Goal: Transaction & Acquisition: Purchase product/service

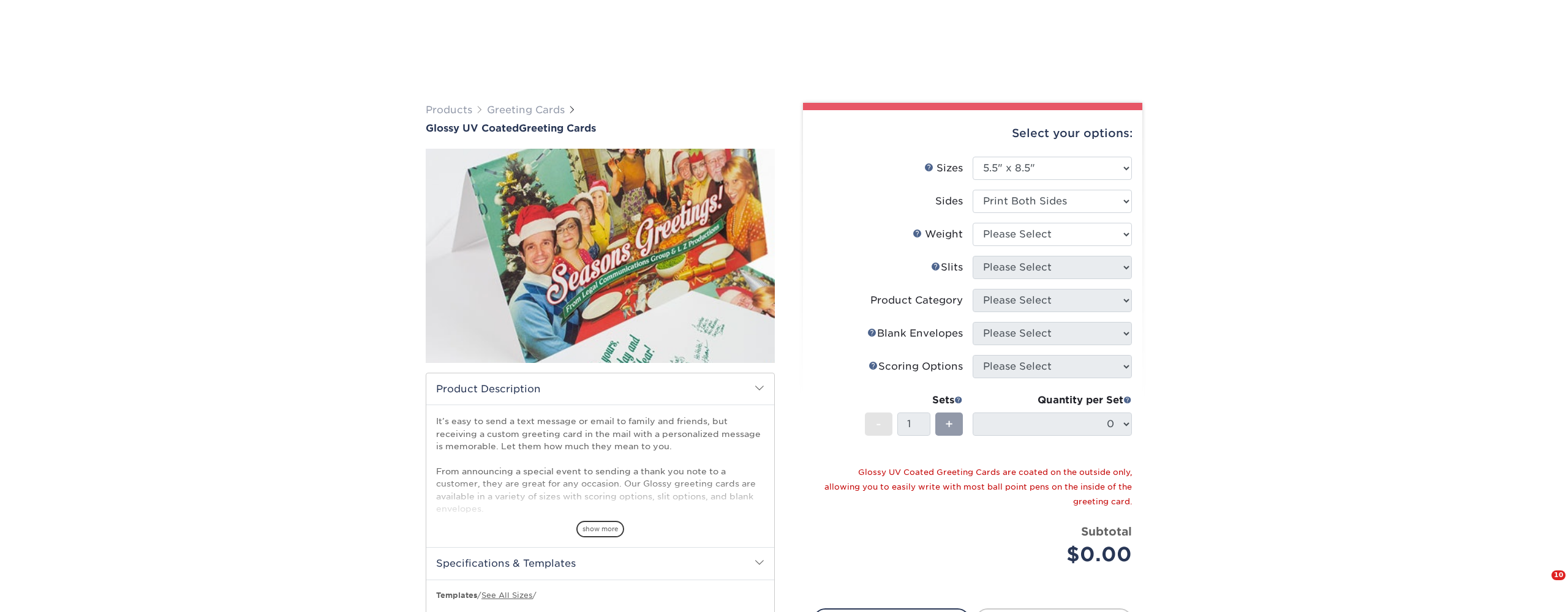
select select "5.50x8.50"
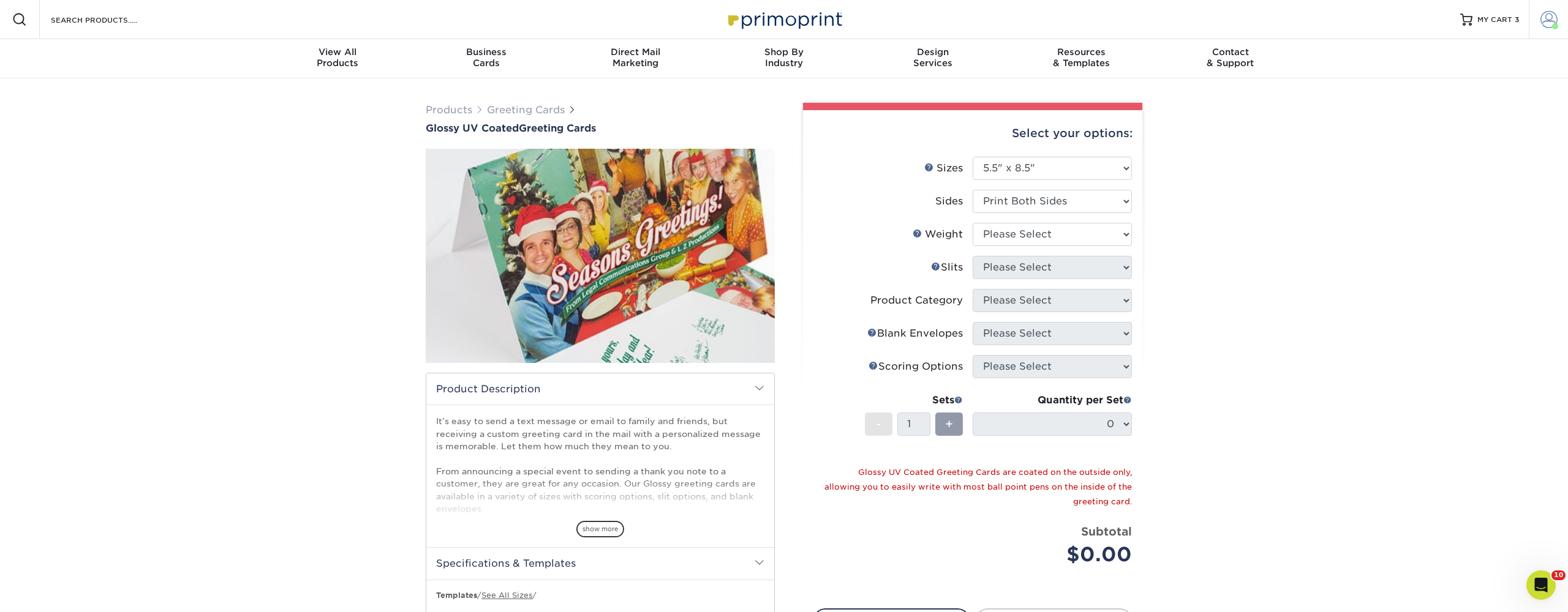
click at [1553, 18] on span at bounding box center [1549, 19] width 17 height 17
click at [1441, 138] on link "Order History" at bounding box center [1477, 146] width 154 height 17
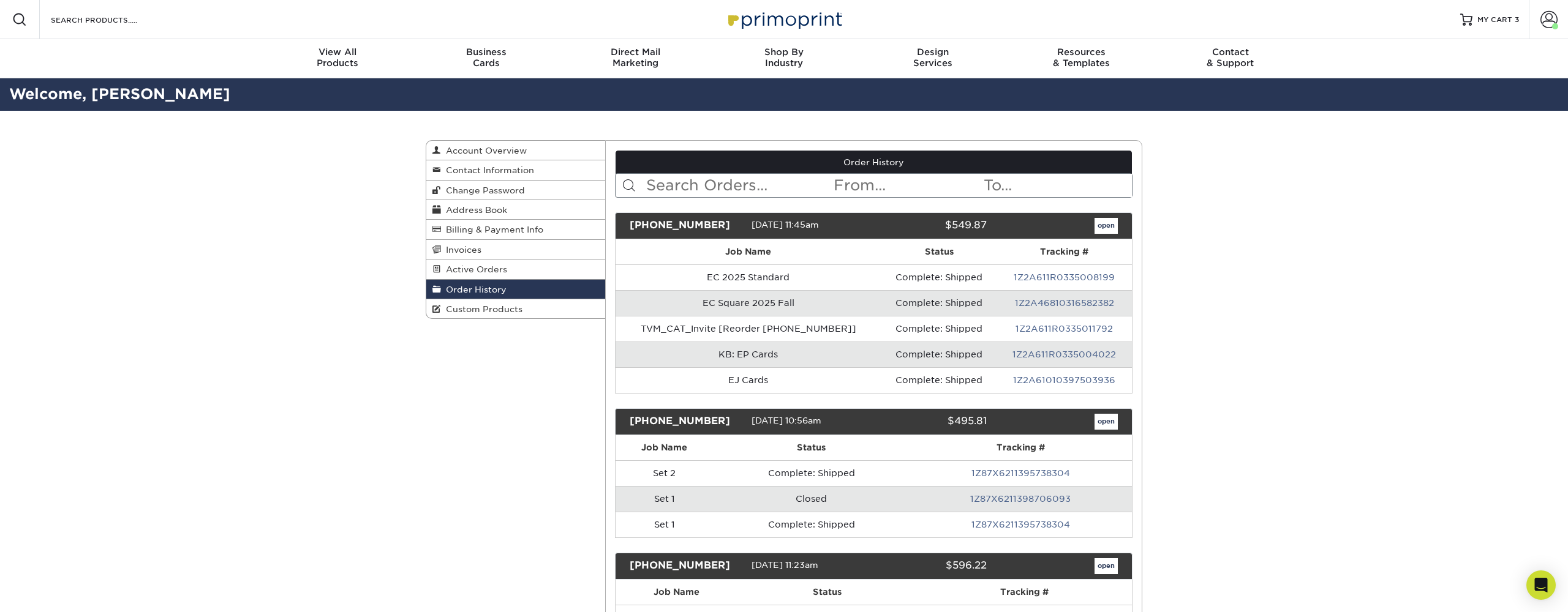
click at [185, 15] on div "Resources Menu Search Products Account Welcome, Richard Primo Client Account Da…" at bounding box center [784, 19] width 1568 height 39
click at [130, 26] on input "Search Products" at bounding box center [109, 19] width 119 height 14
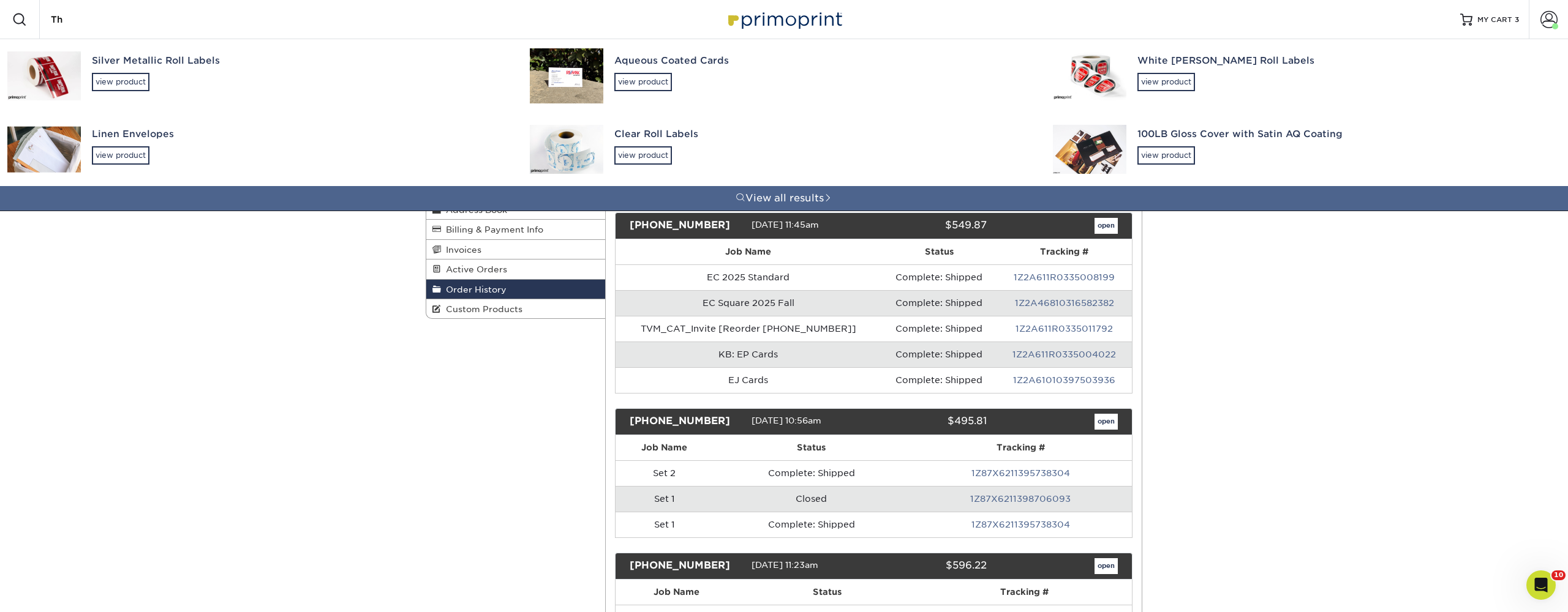
type input "T"
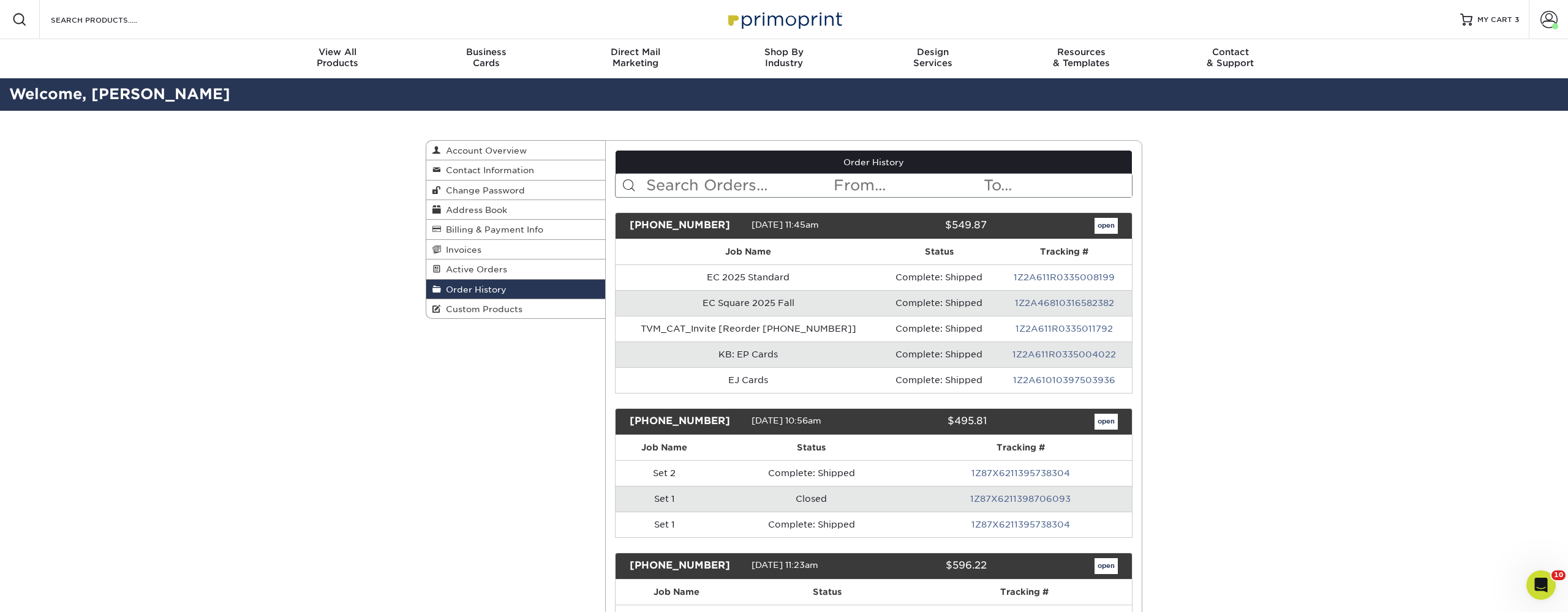
click at [695, 184] on input "text" at bounding box center [739, 185] width 188 height 23
type input "Thank you"
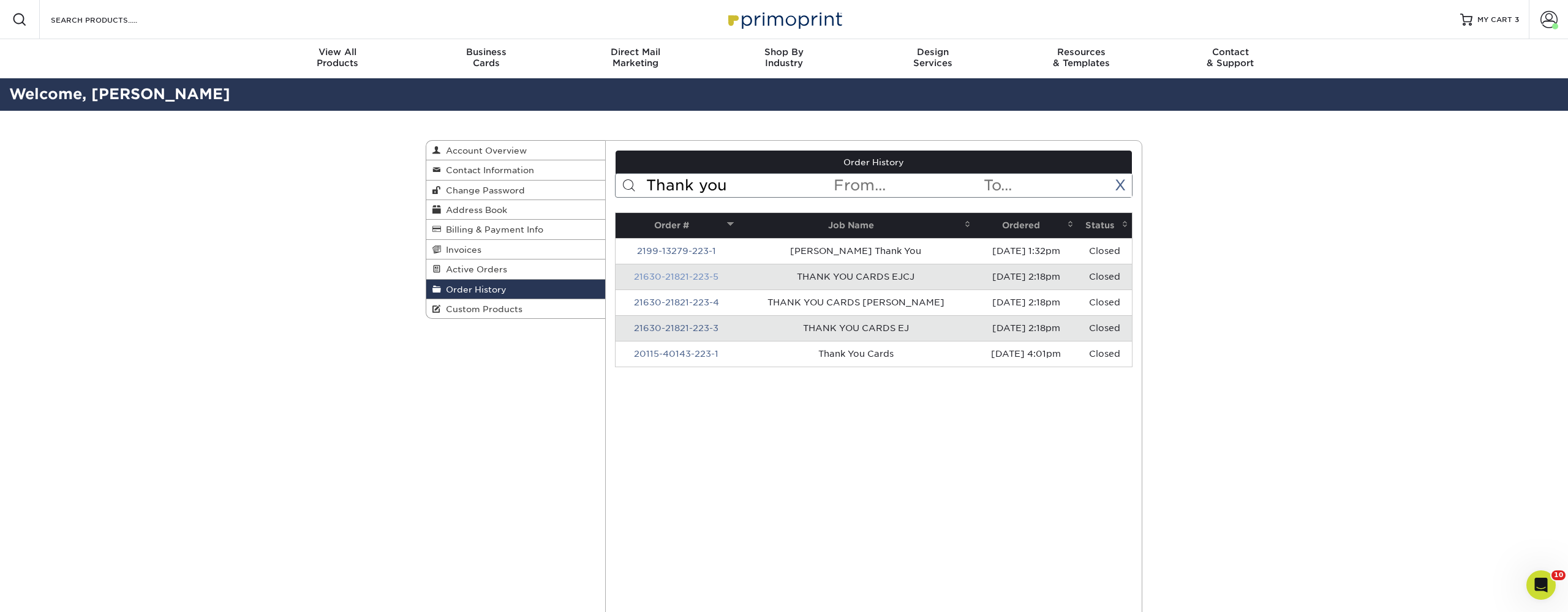
click at [704, 277] on link "21630-21821-223-5" at bounding box center [676, 276] width 85 height 10
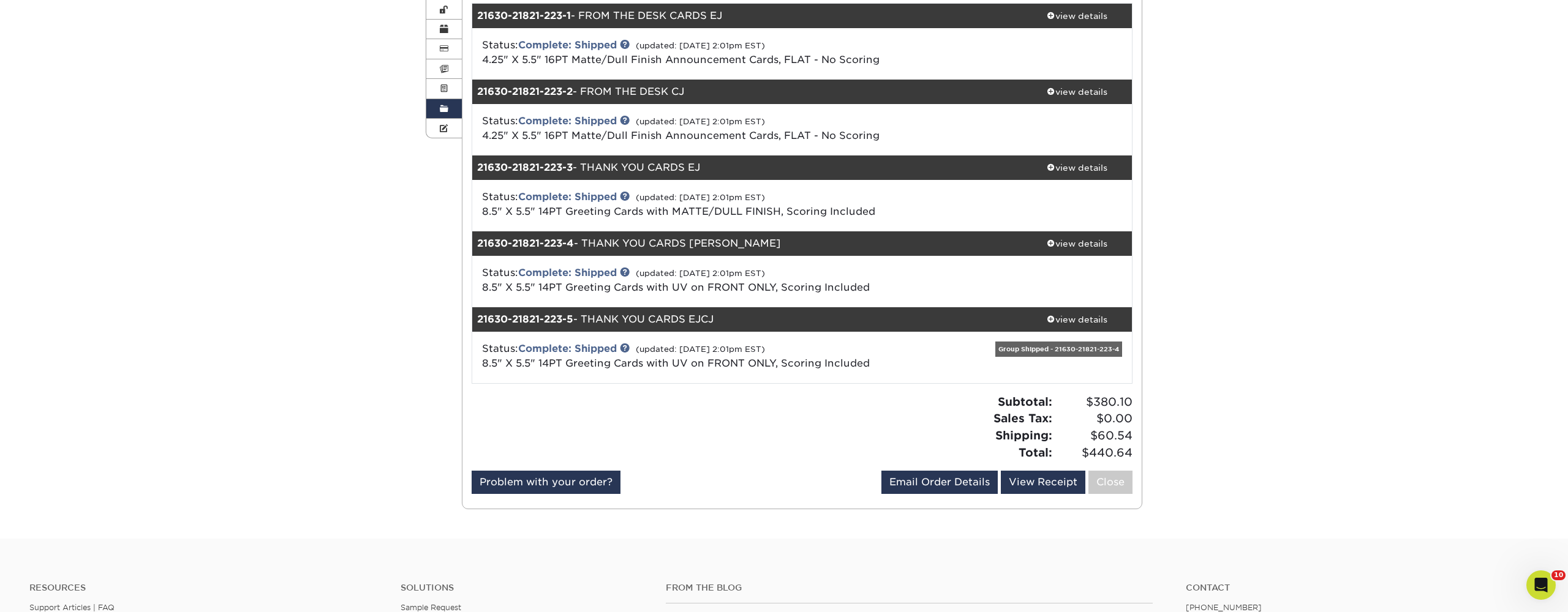
scroll to position [181, 0]
click at [1073, 316] on div "view details" at bounding box center [1077, 319] width 110 height 12
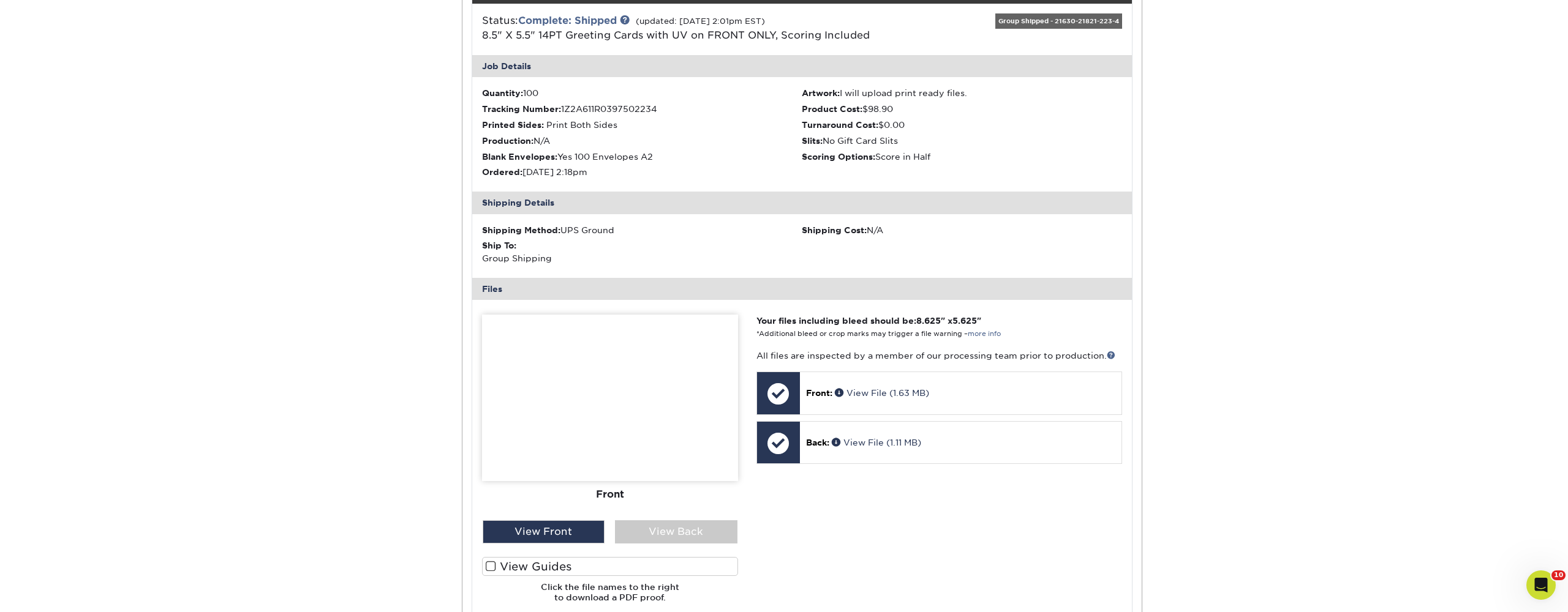
scroll to position [512, 0]
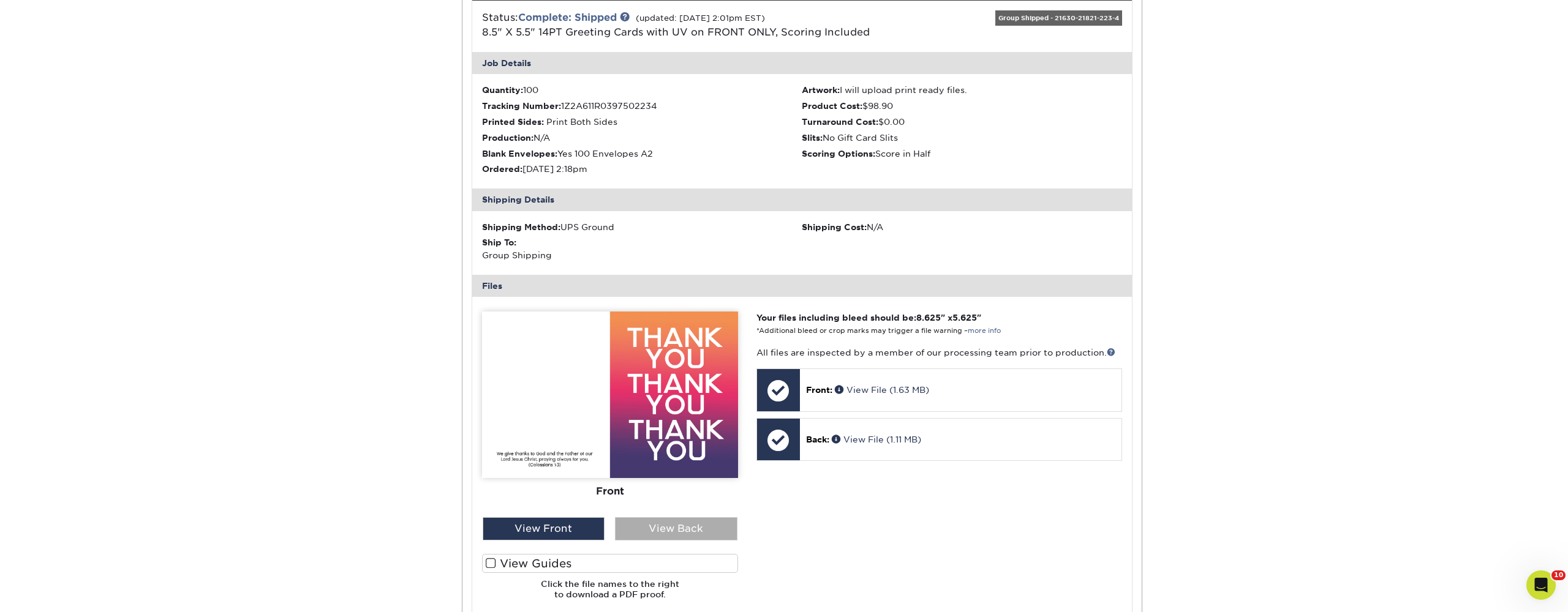
click at [680, 528] on div "View Back" at bounding box center [676, 528] width 122 height 23
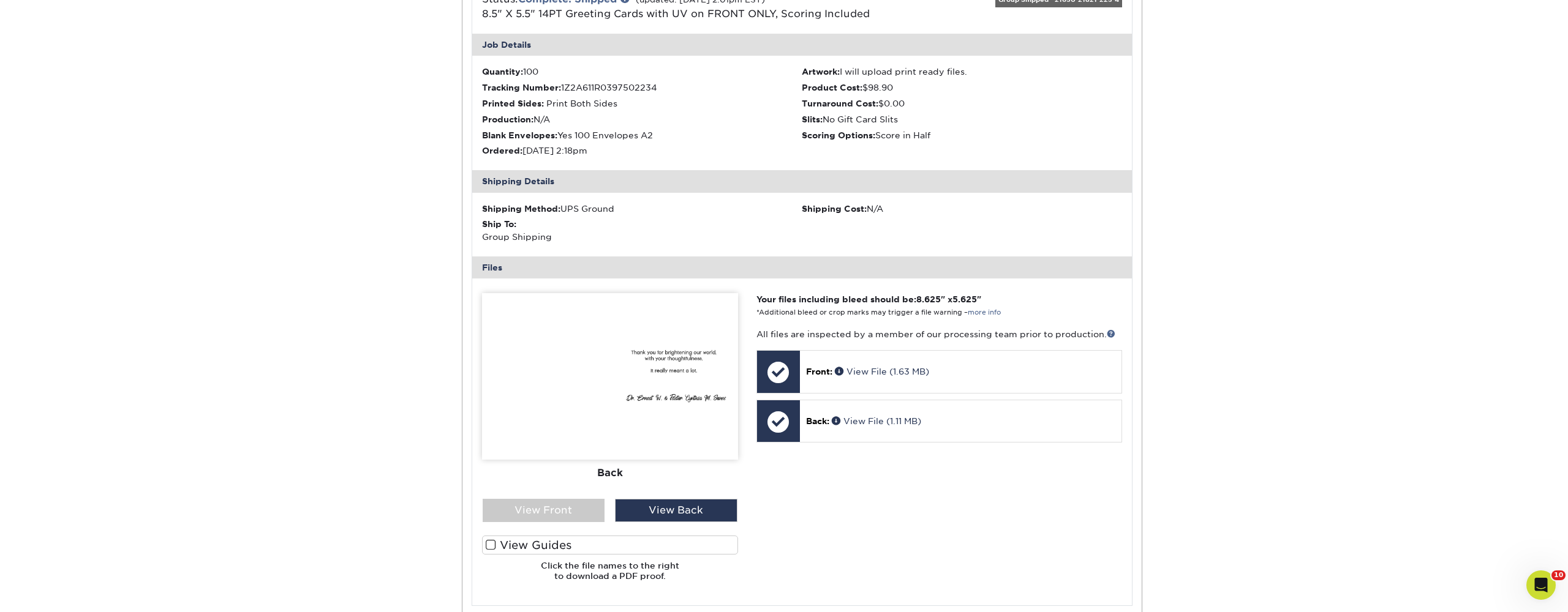
scroll to position [529, 0]
click at [585, 511] on div "View Front" at bounding box center [544, 511] width 122 height 23
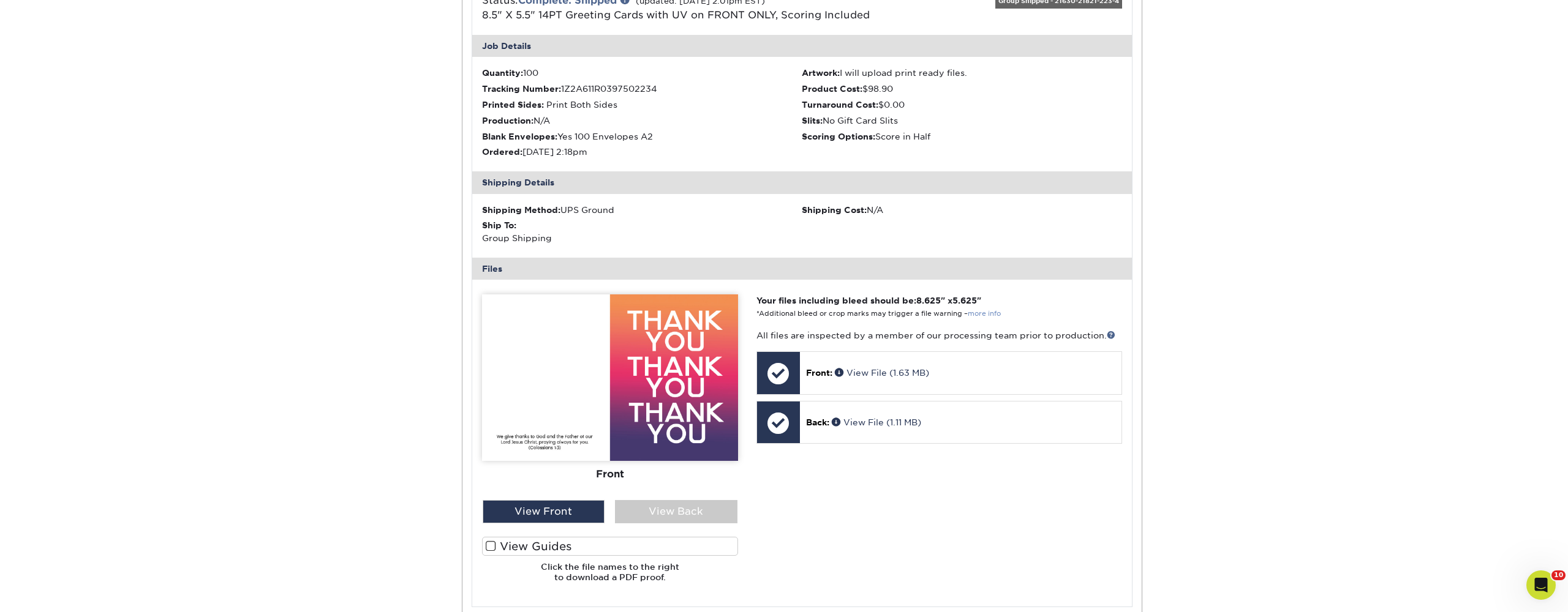
click at [991, 310] on link "more info" at bounding box center [984, 314] width 33 height 8
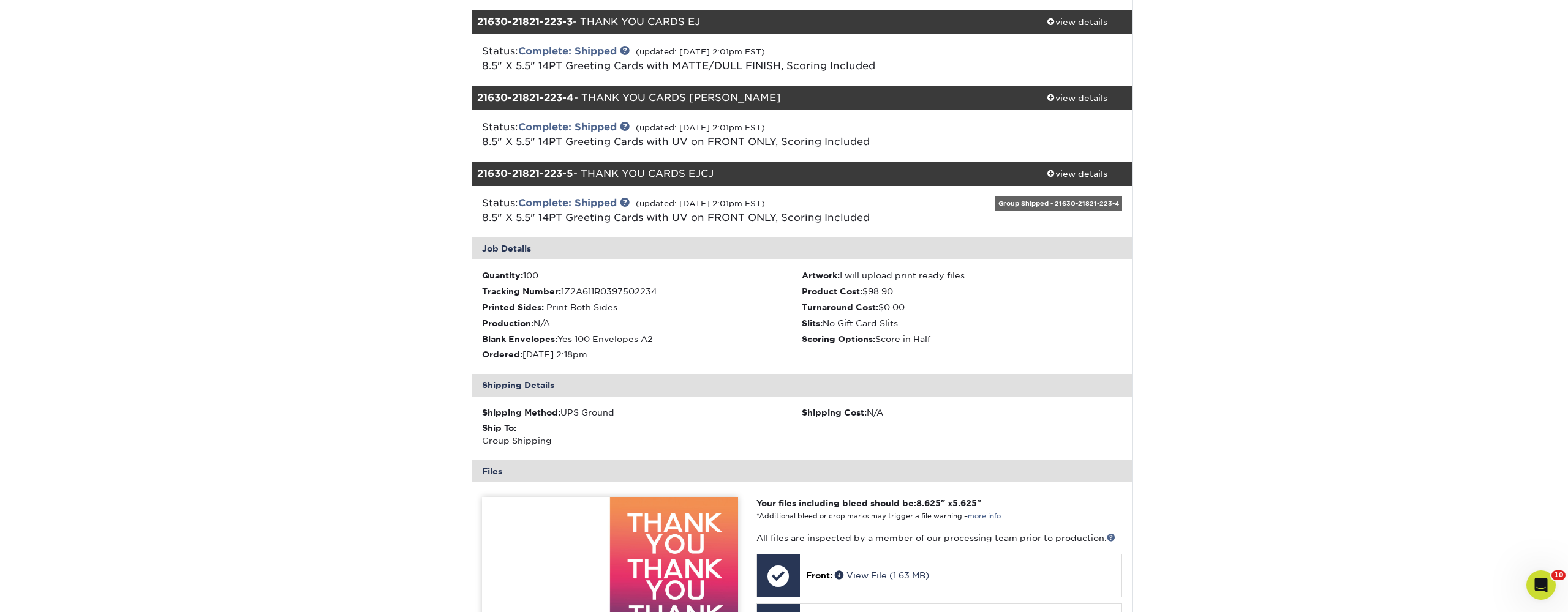
scroll to position [320, 0]
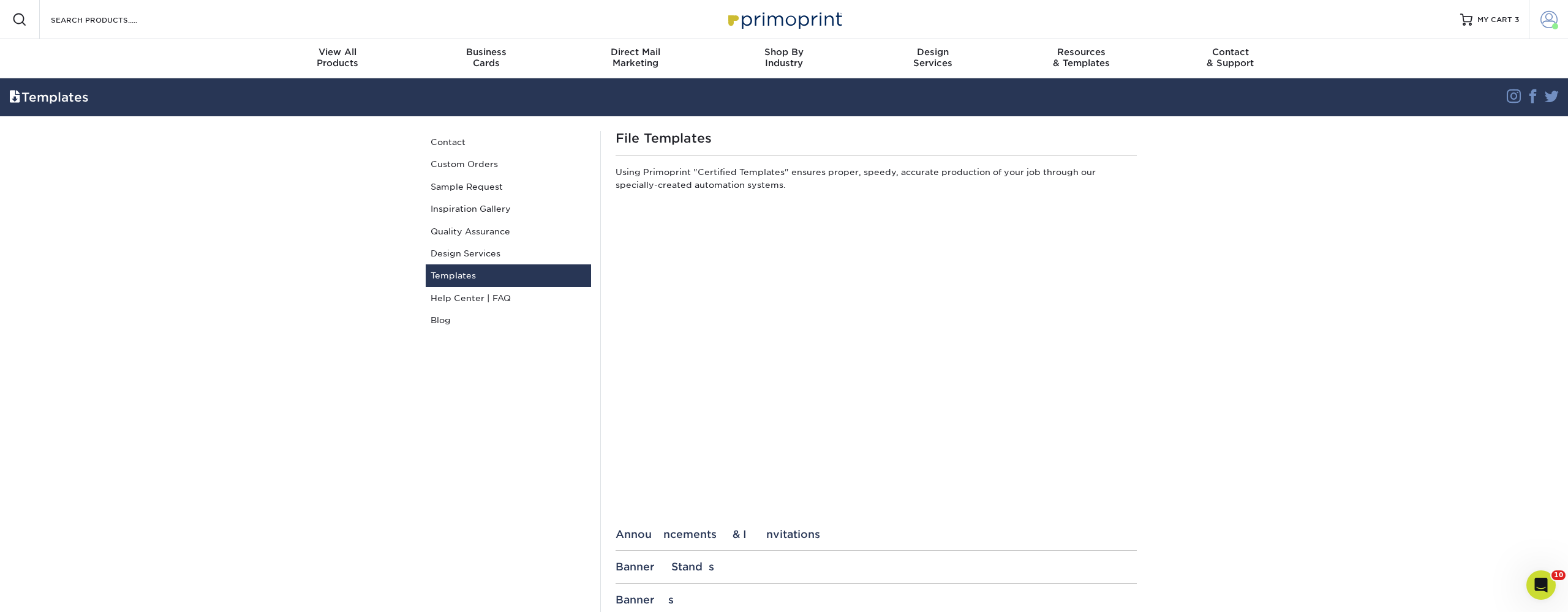
click at [1552, 21] on span at bounding box center [1549, 19] width 17 height 17
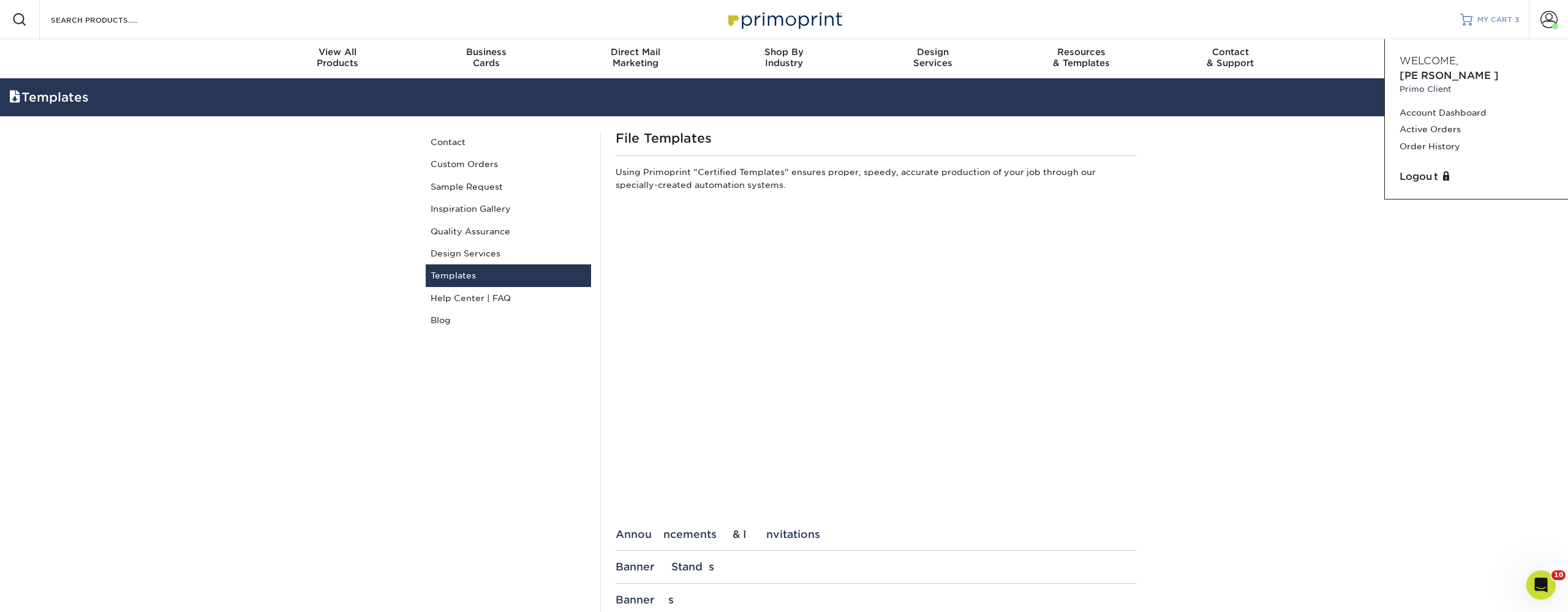
click at [1518, 16] on span "3" at bounding box center [1517, 19] width 4 height 9
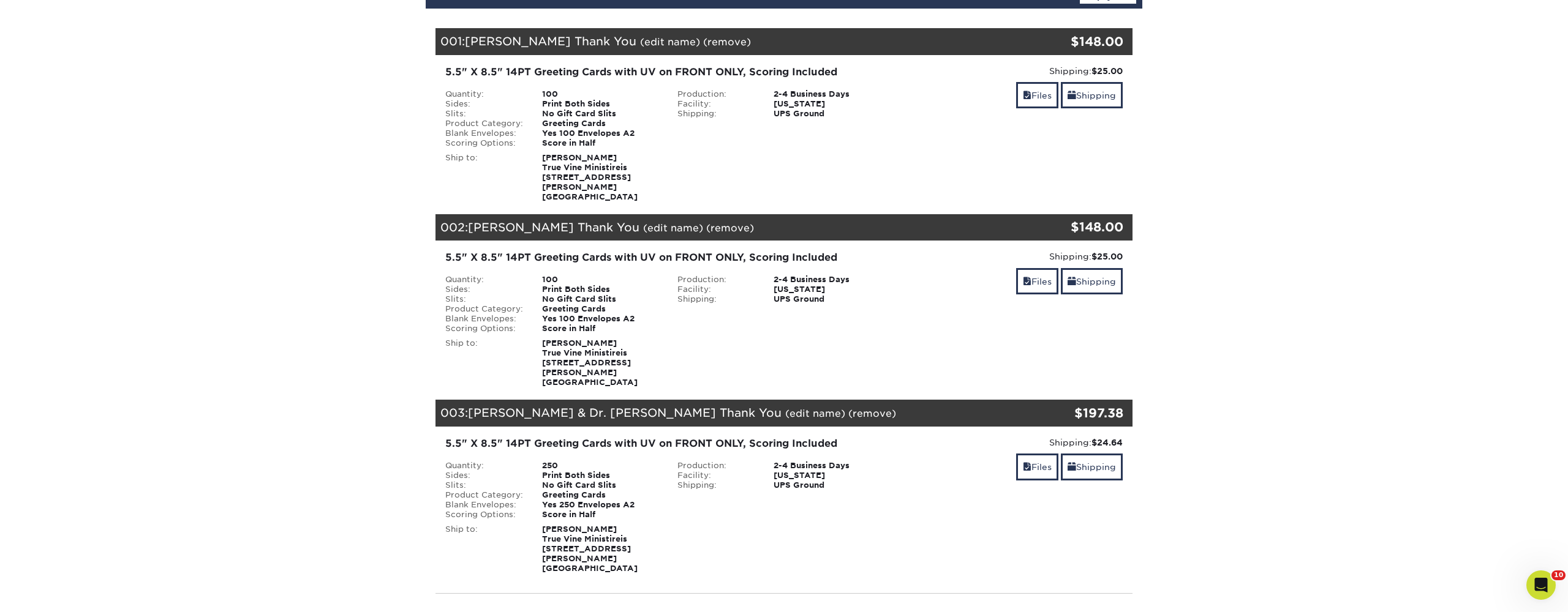
scroll to position [181, 0]
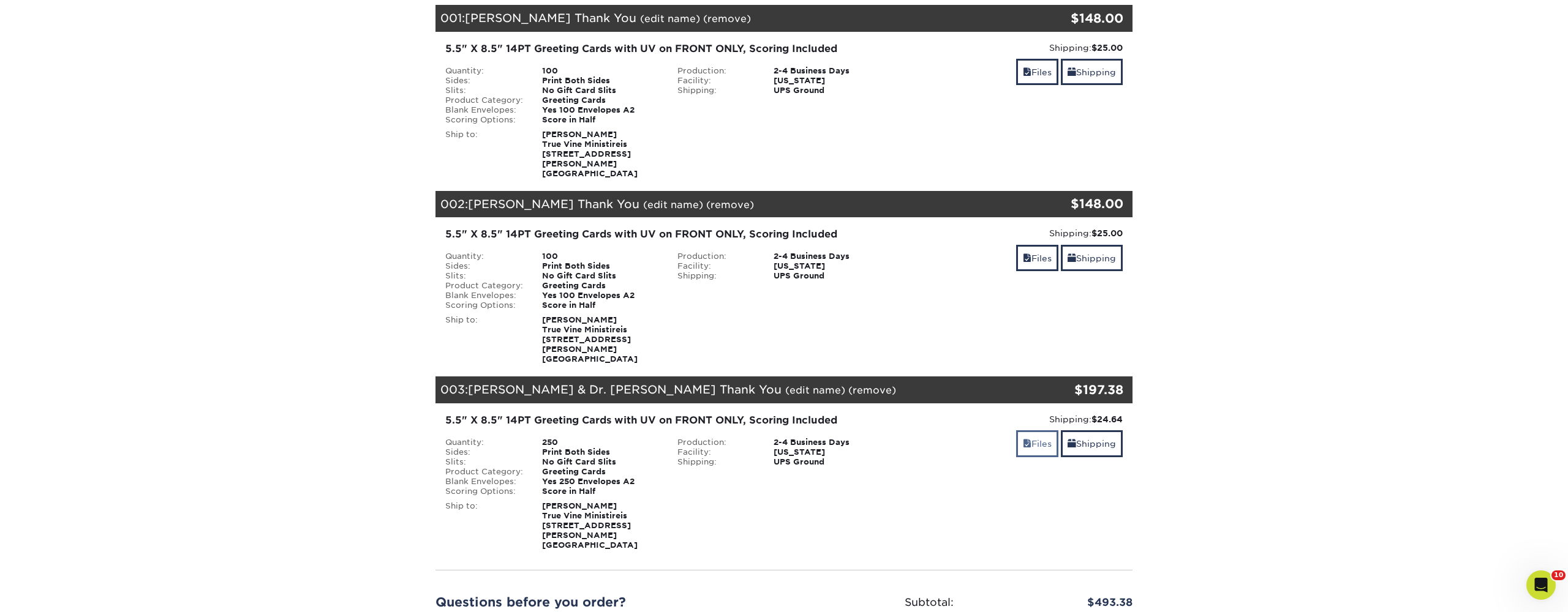
click at [1037, 431] on link "Files" at bounding box center [1037, 443] width 42 height 26
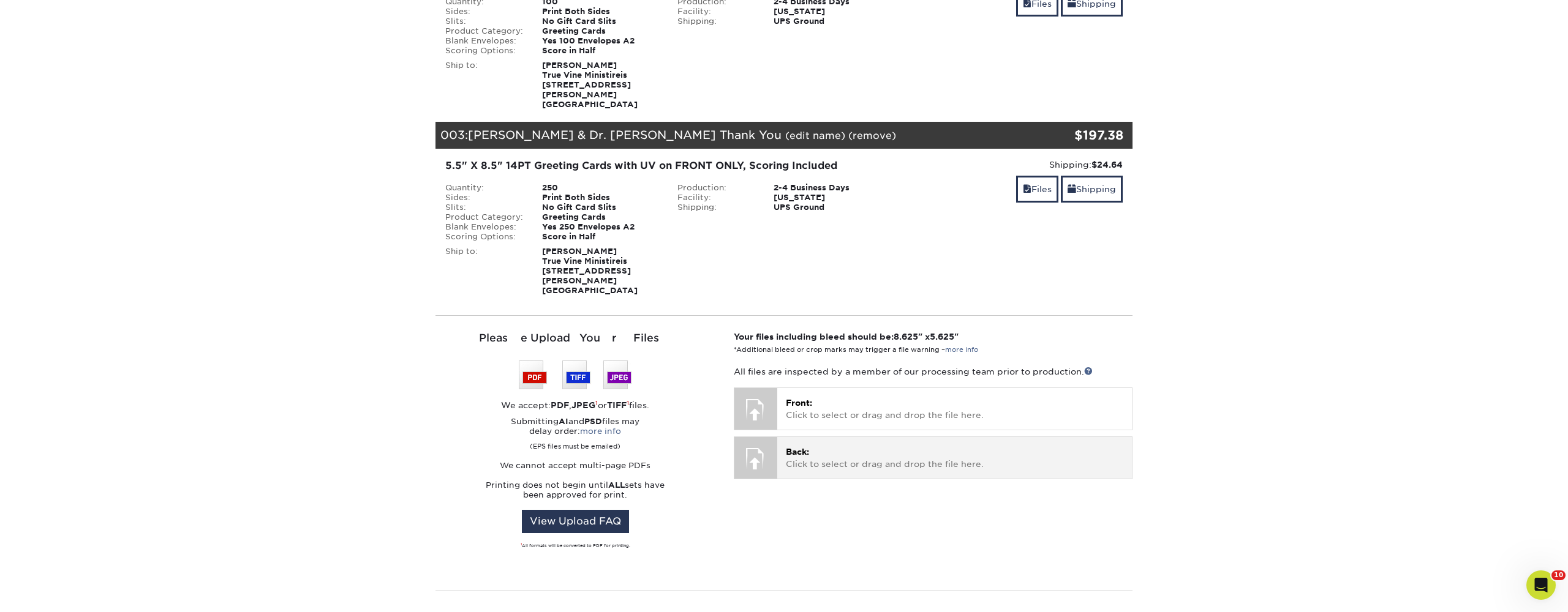
scroll to position [459, 0]
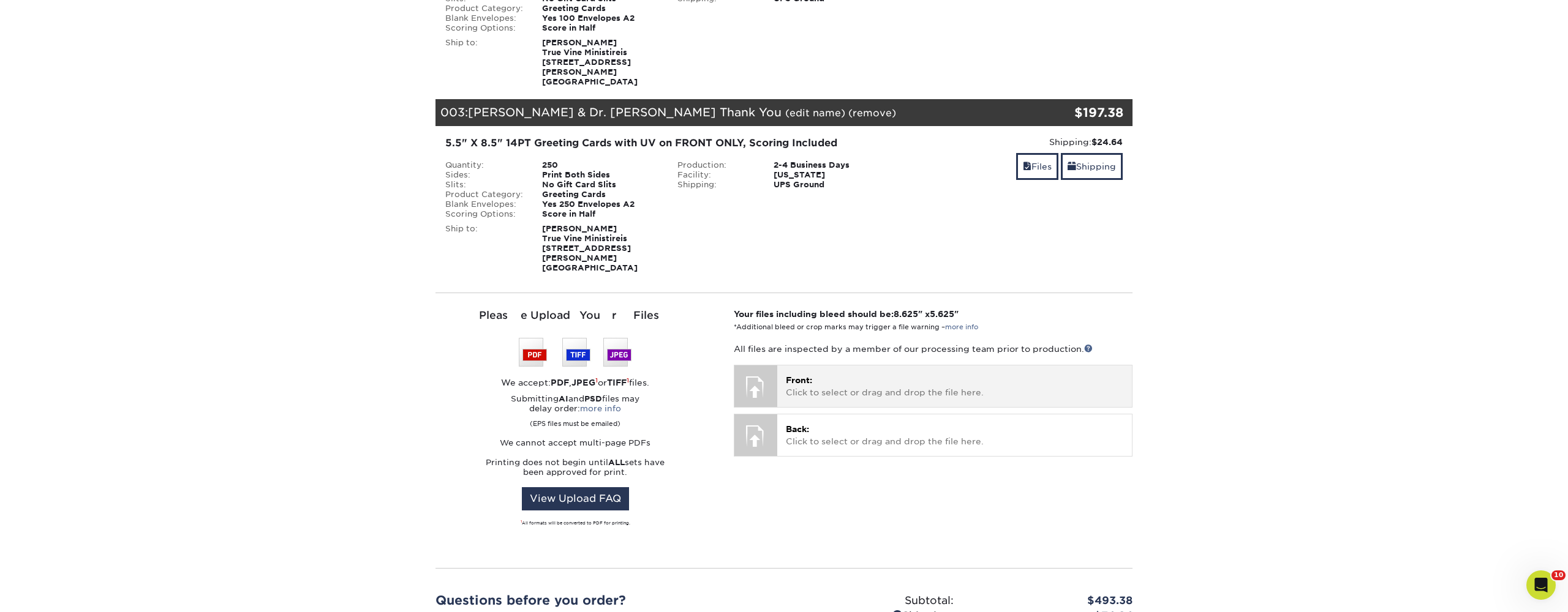
click at [832, 374] on p "Front: Click to select or drag and drop the file here." at bounding box center [955, 386] width 337 height 25
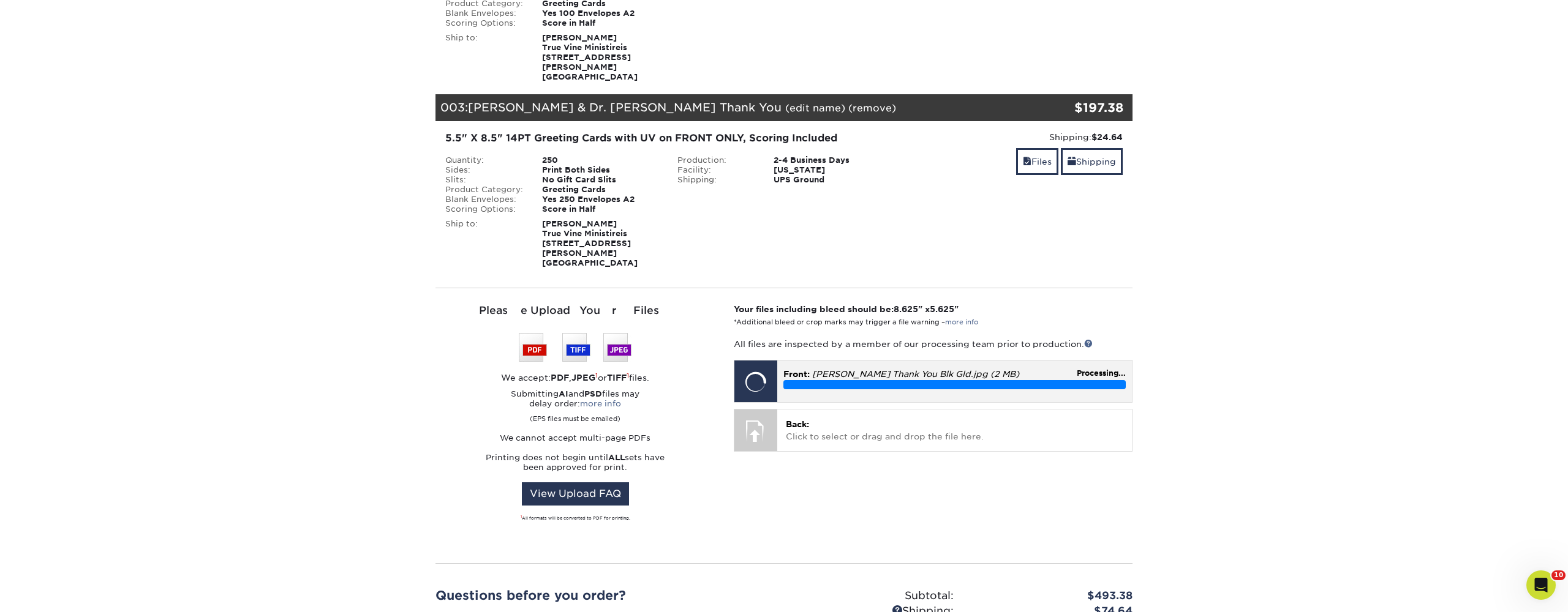
scroll to position [463, 0]
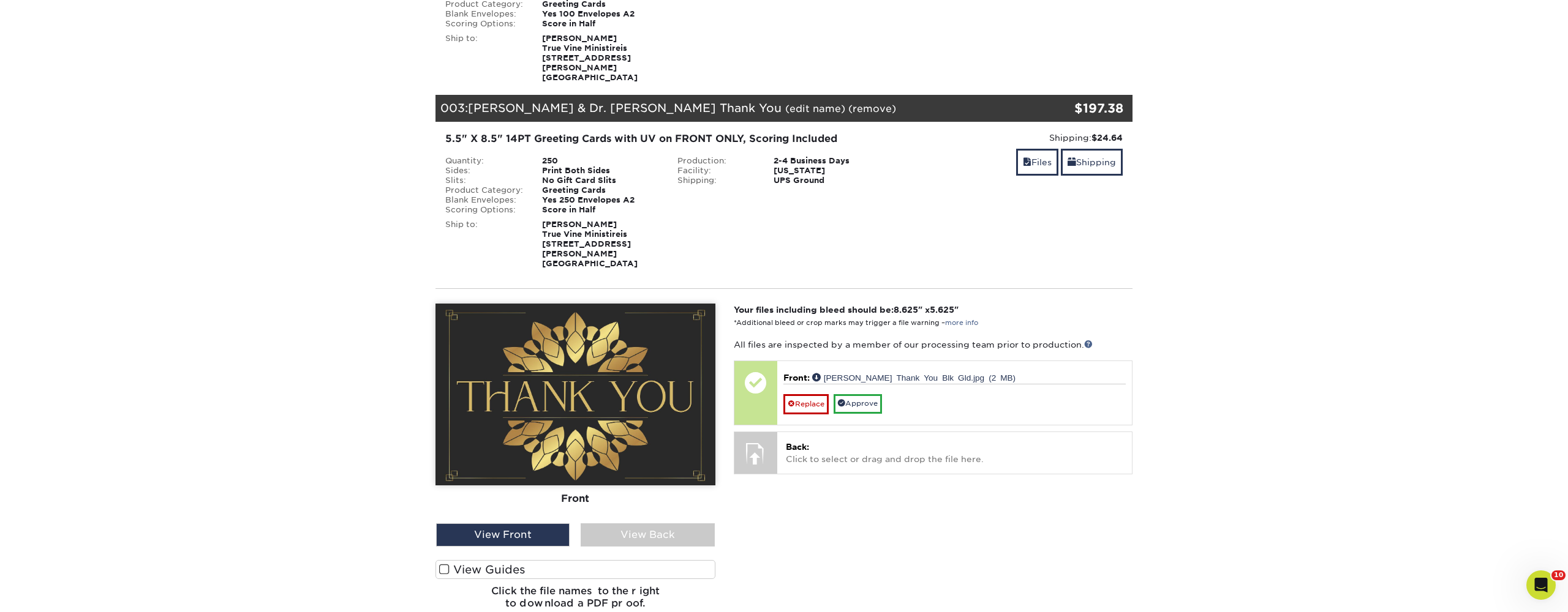
click at [502, 560] on label "View Guides" at bounding box center [576, 570] width 280 height 19
click at [0, 0] on input "View Guides" at bounding box center [0, 0] width 0 height 0
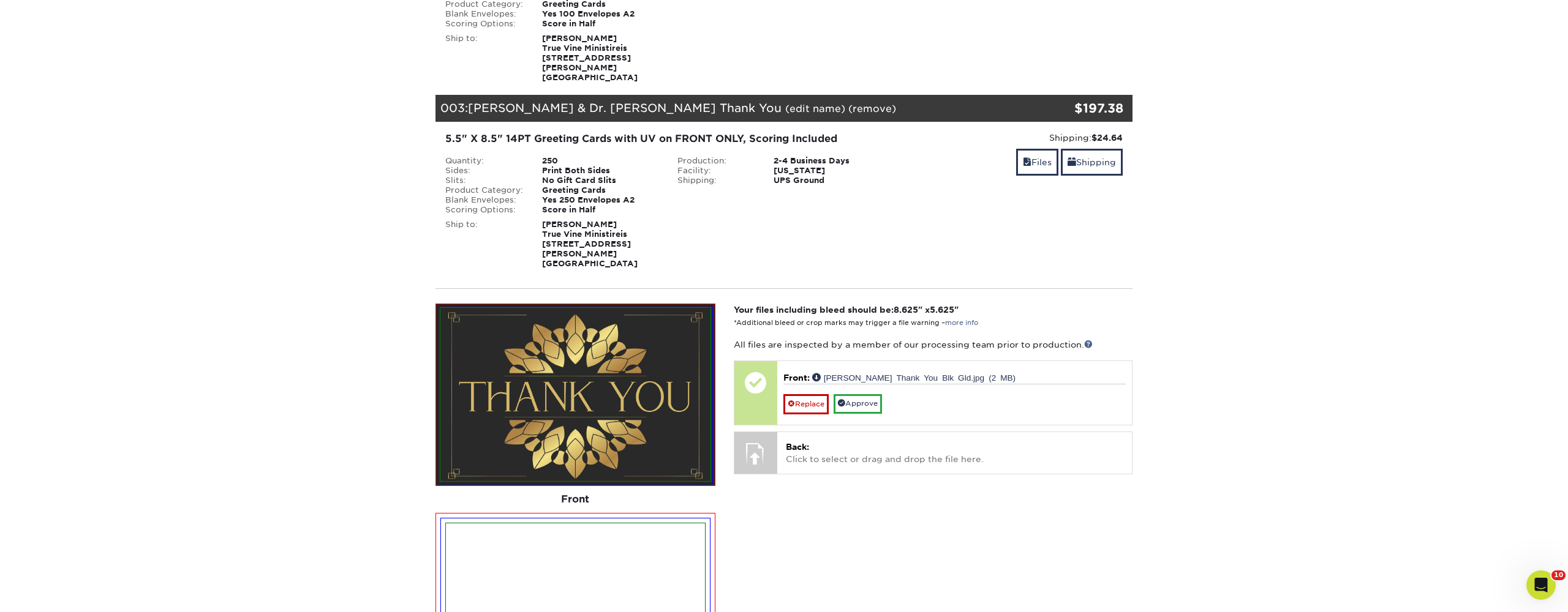
click at [502, 537] on img at bounding box center [576, 595] width 259 height 144
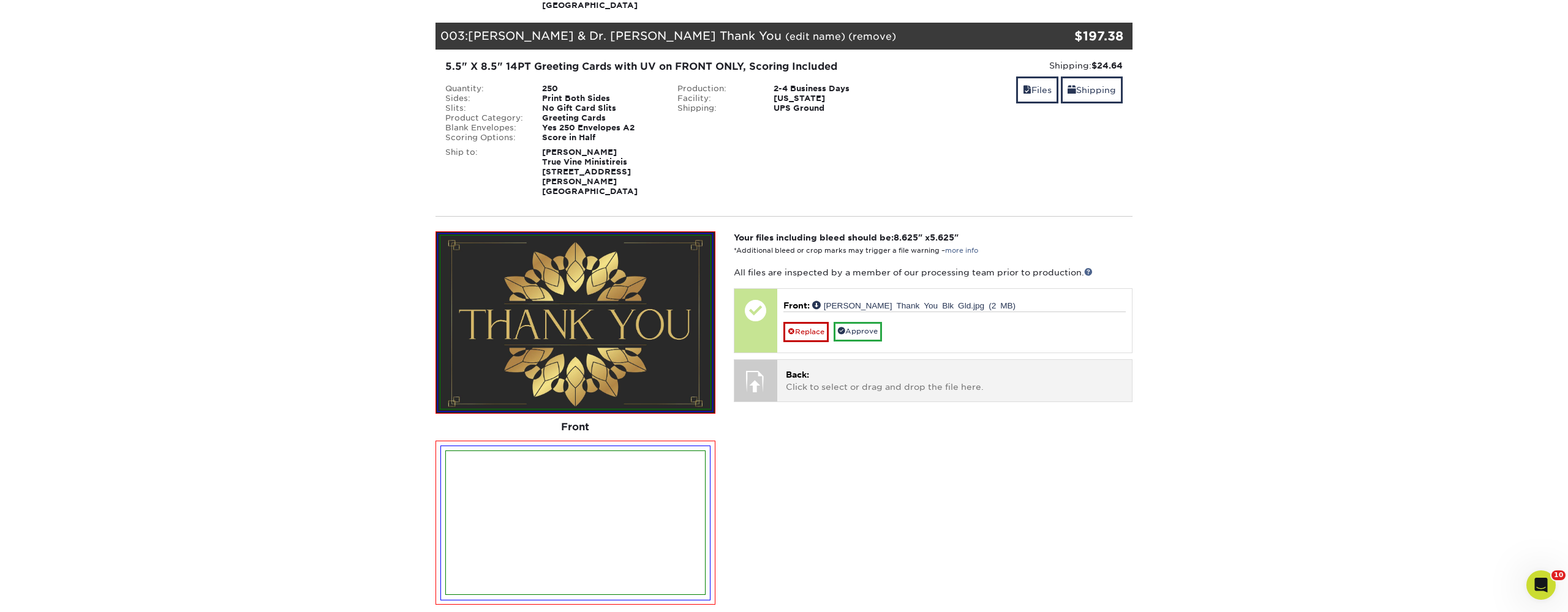
scroll to position [534, 0]
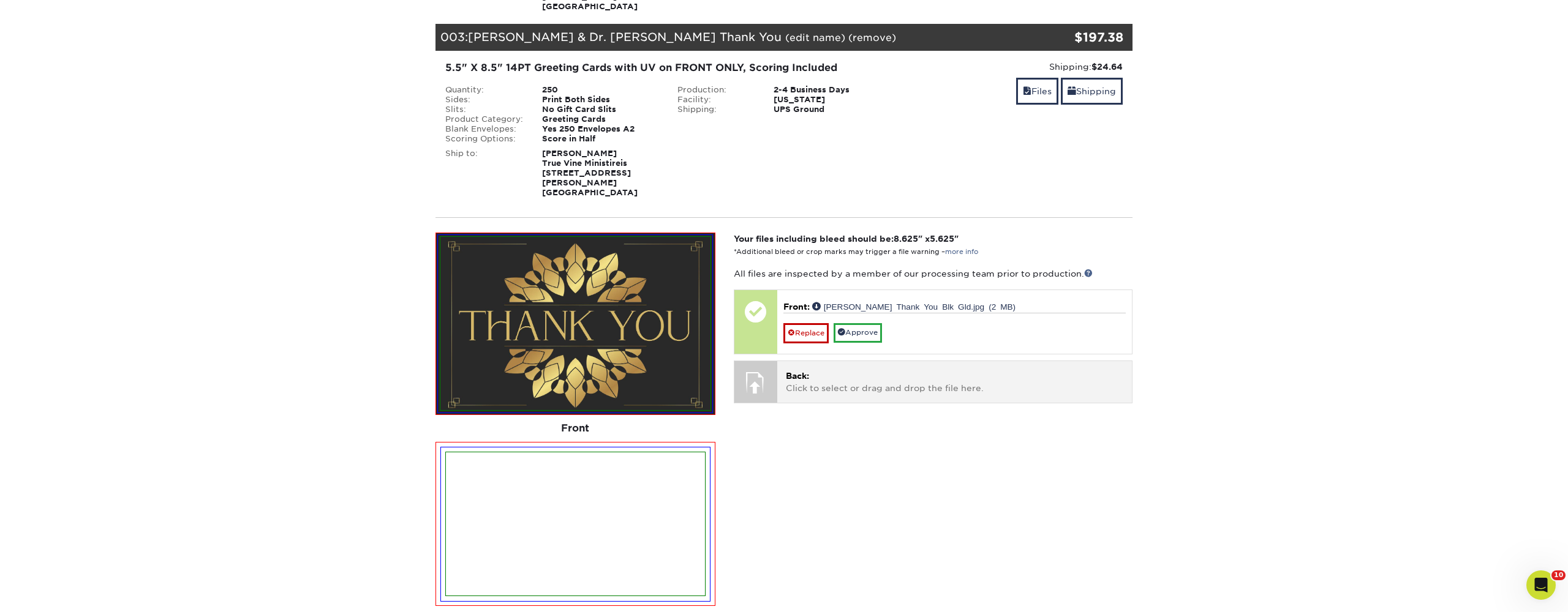
click at [876, 363] on div "Back: Click to select or drag and drop the file here. Choose file" at bounding box center [955, 381] width 355 height 41
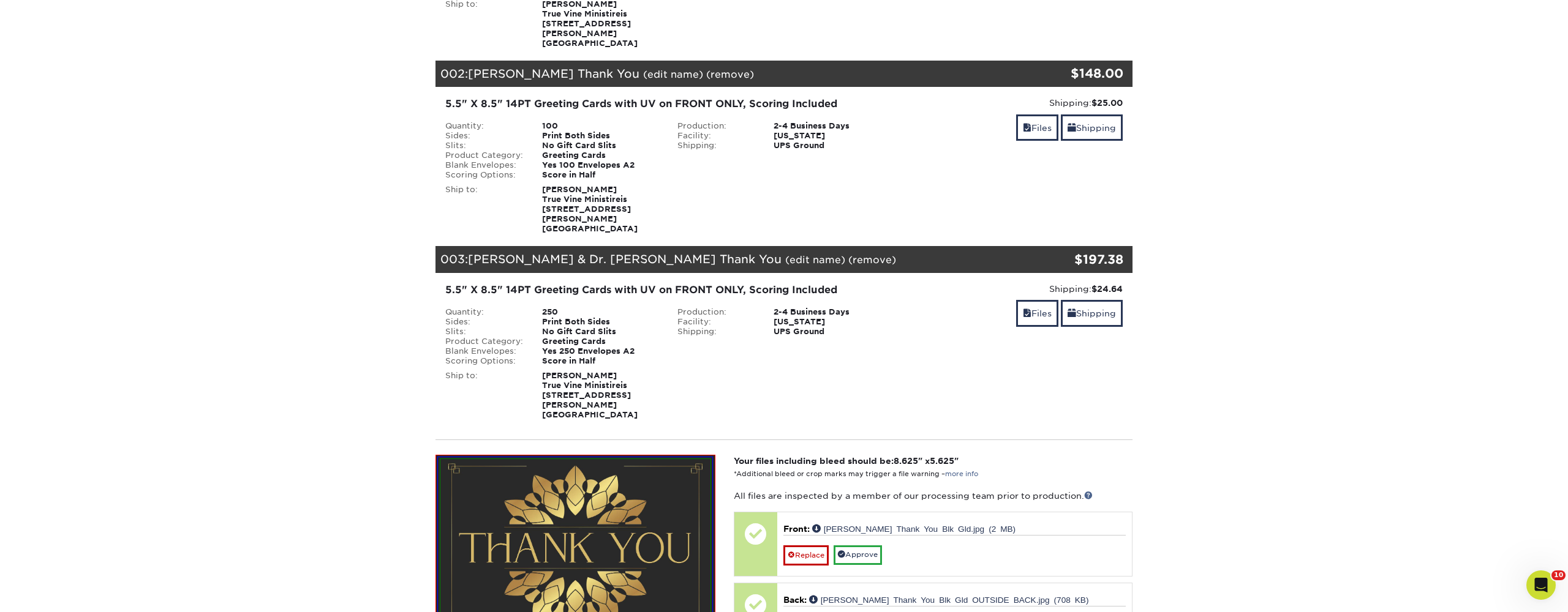
scroll to position [311, 0]
click at [1042, 119] on link "Files" at bounding box center [1037, 128] width 42 height 26
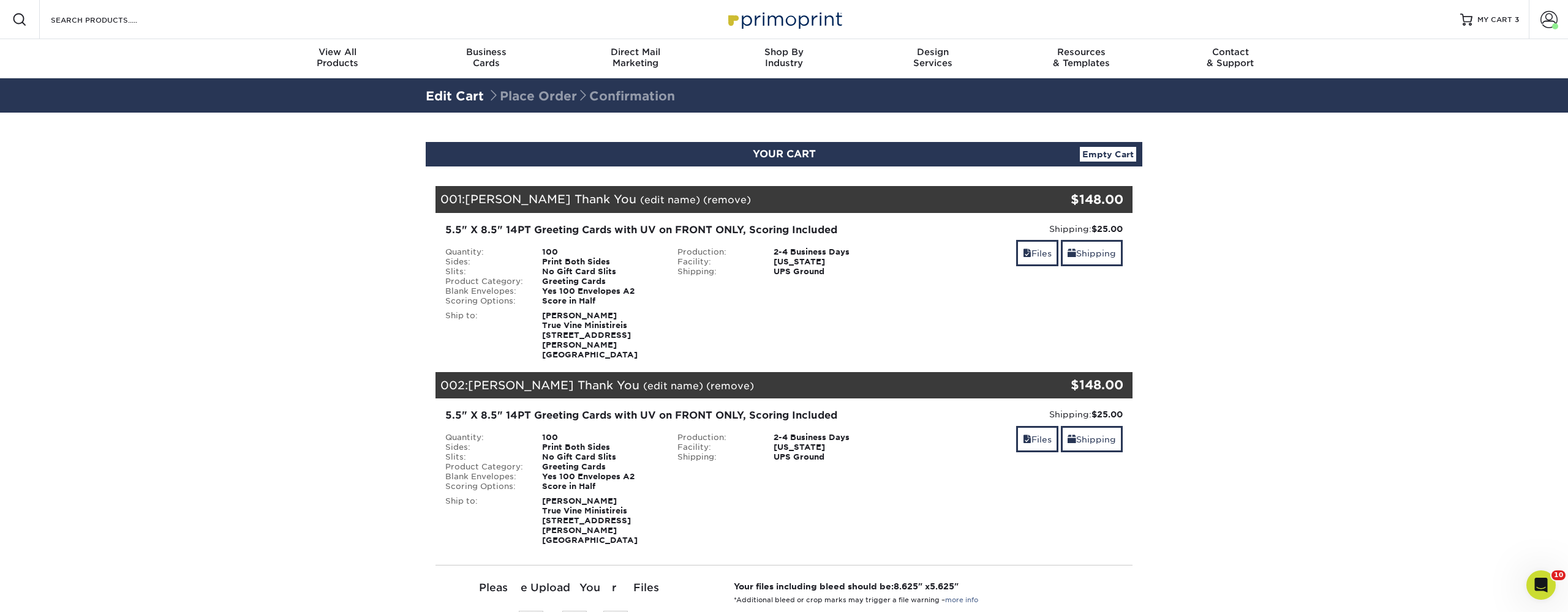
scroll to position [0, 0]
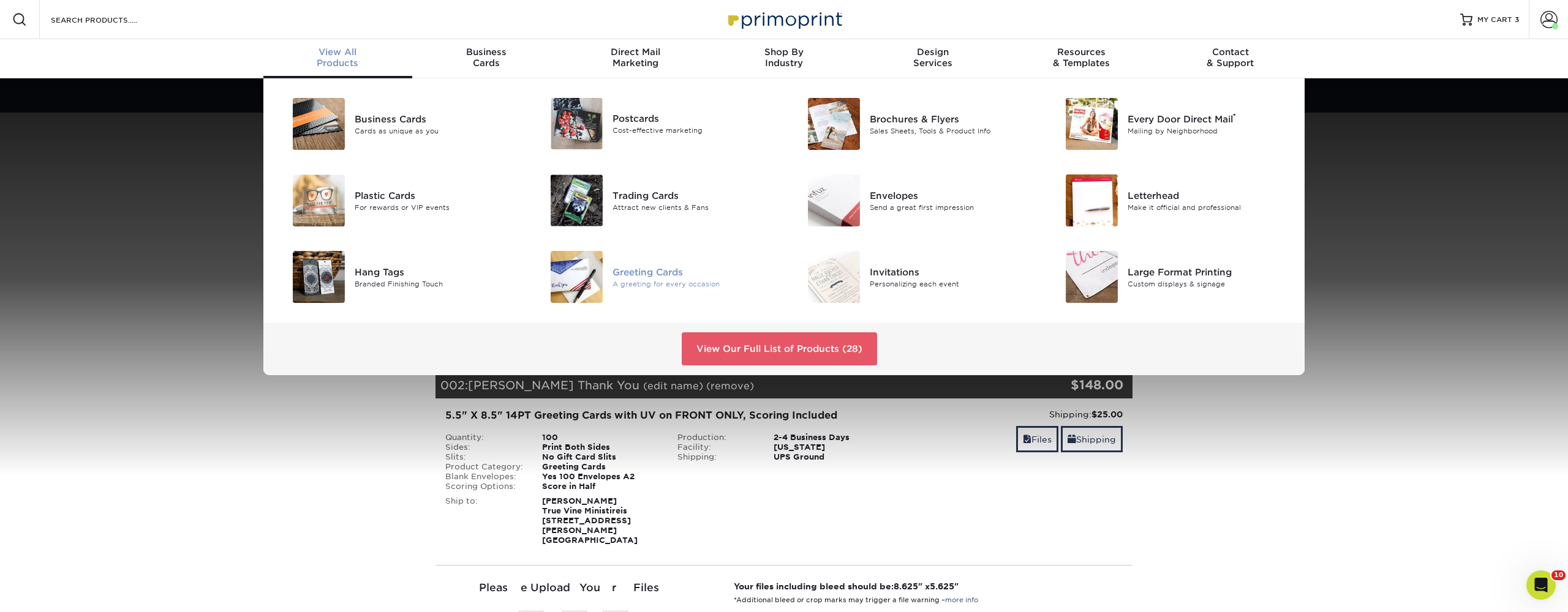
click at [656, 272] on div "Greeting Cards" at bounding box center [693, 272] width 162 height 14
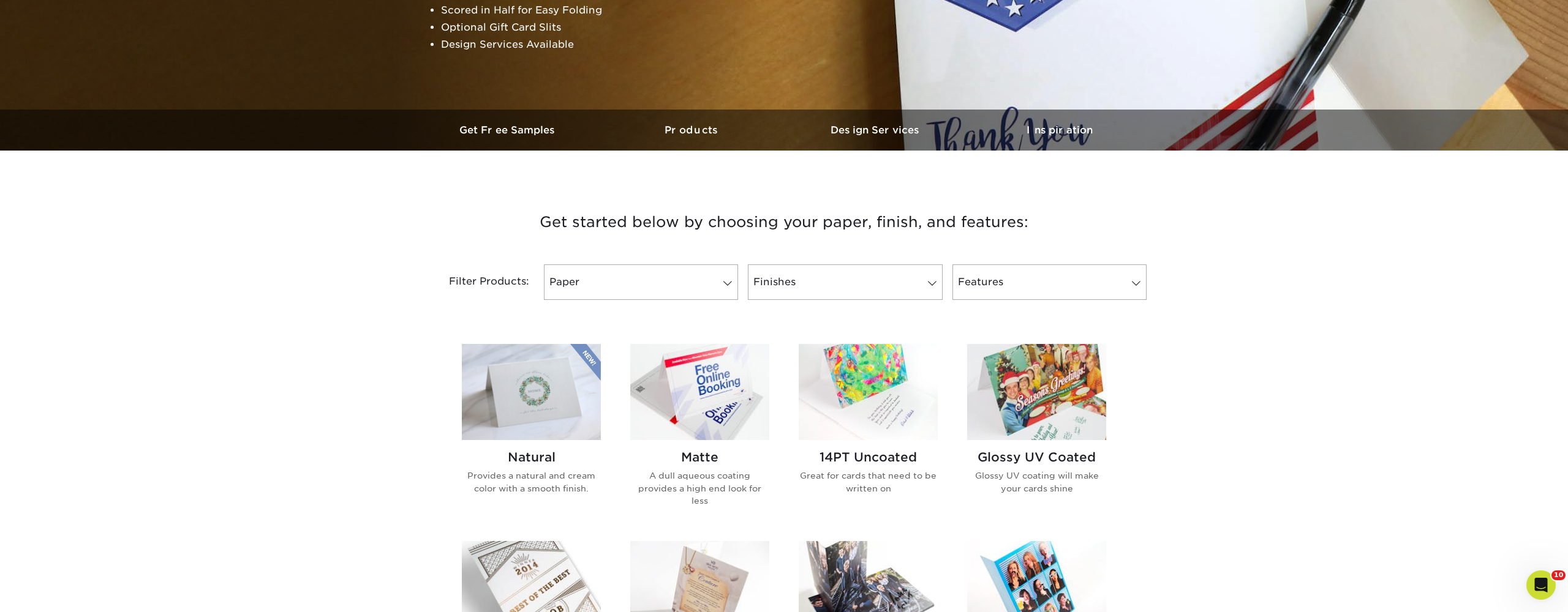
scroll to position [310, 0]
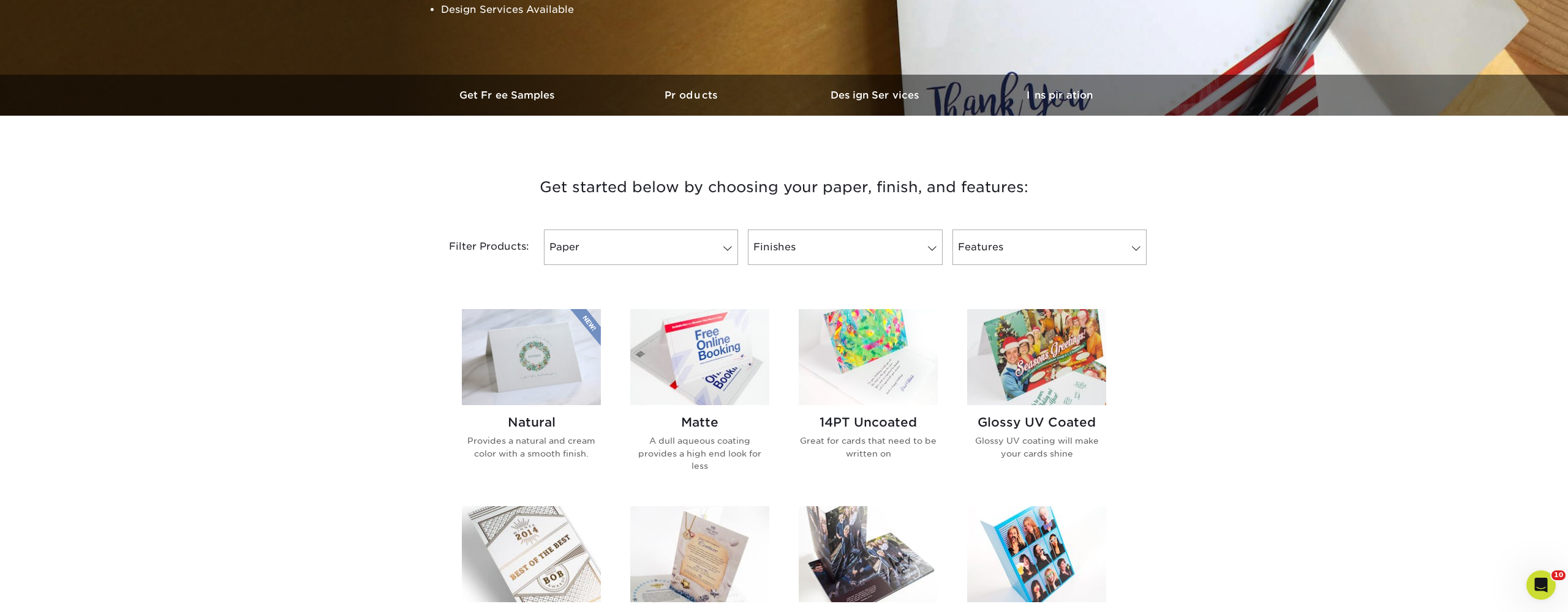
click at [1039, 416] on h2 "Glossy UV Coated" at bounding box center [1037, 422] width 139 height 14
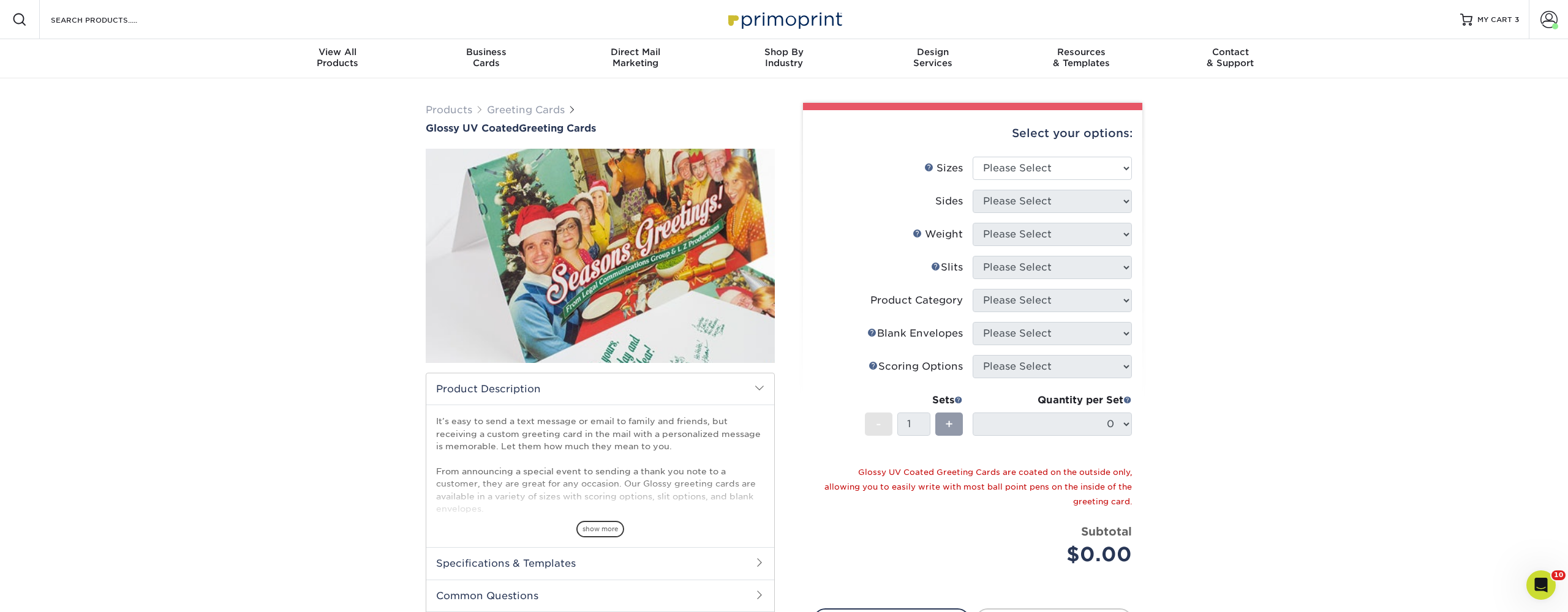
click at [538, 562] on h2 "Specifications & Templates" at bounding box center [600, 563] width 348 height 32
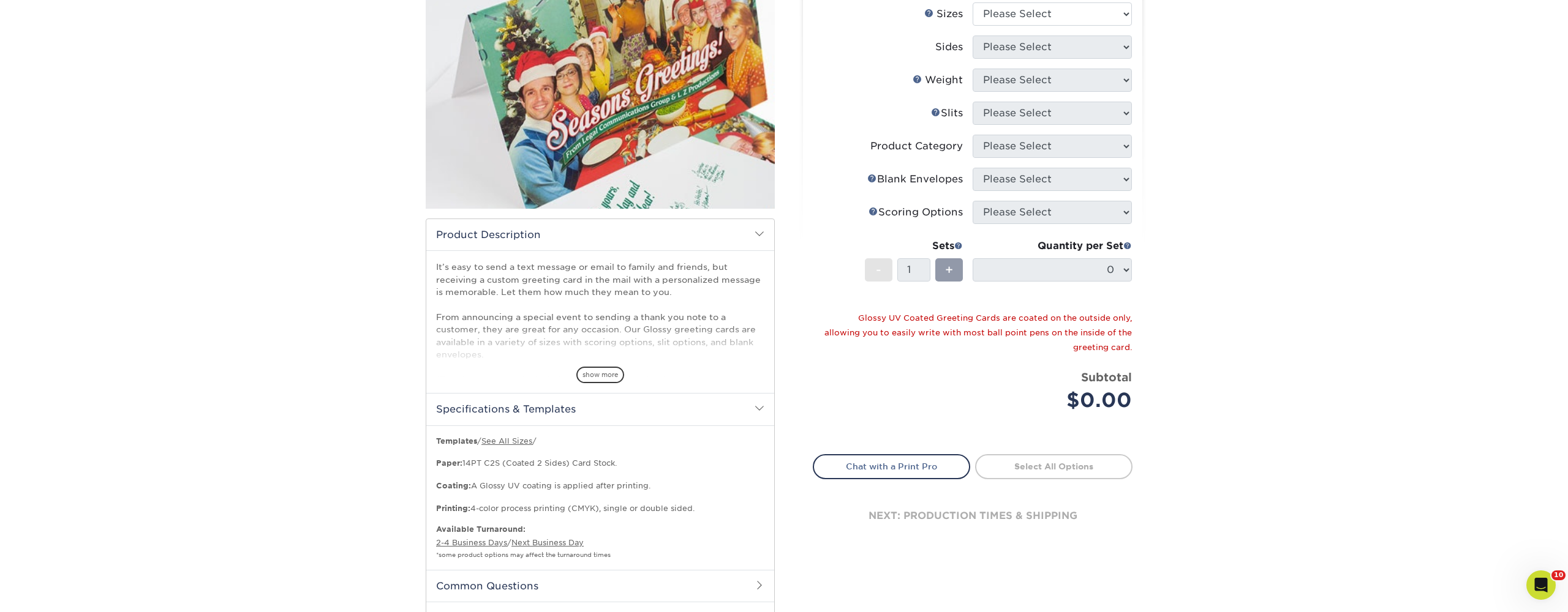
scroll to position [166, 0]
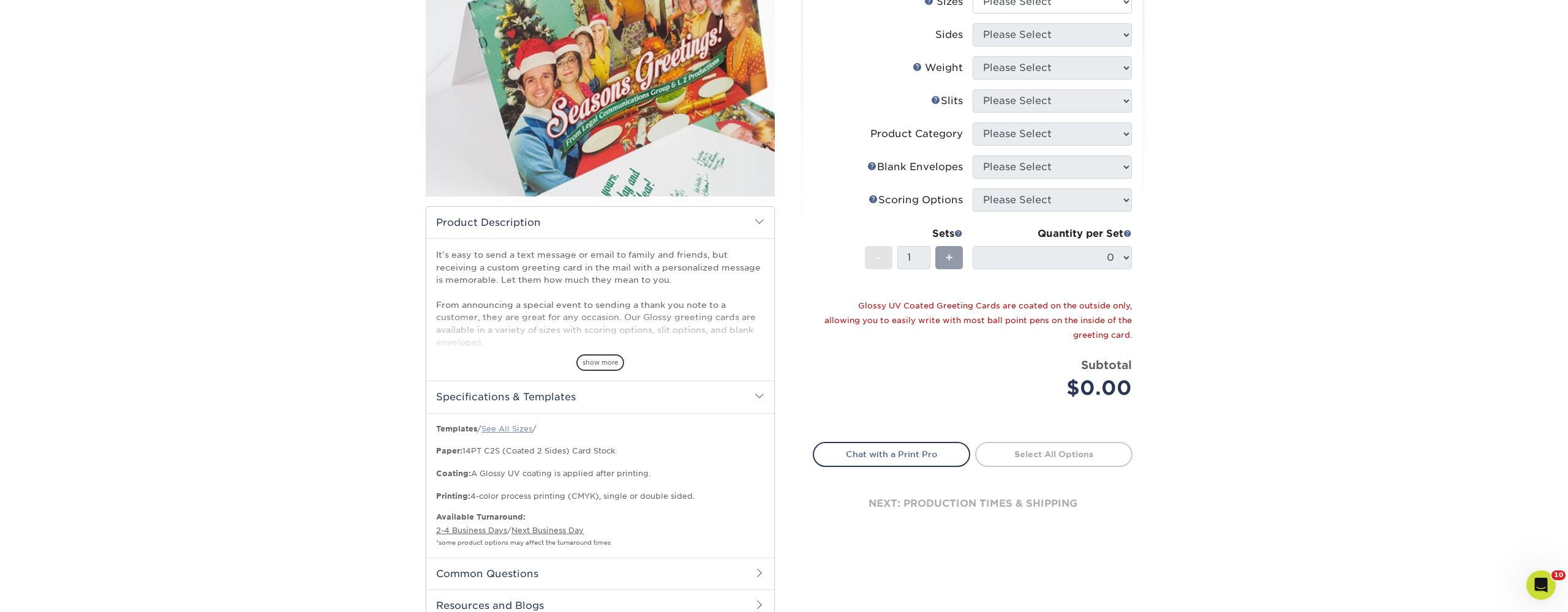
click at [511, 426] on link "See All Sizes" at bounding box center [507, 428] width 51 height 9
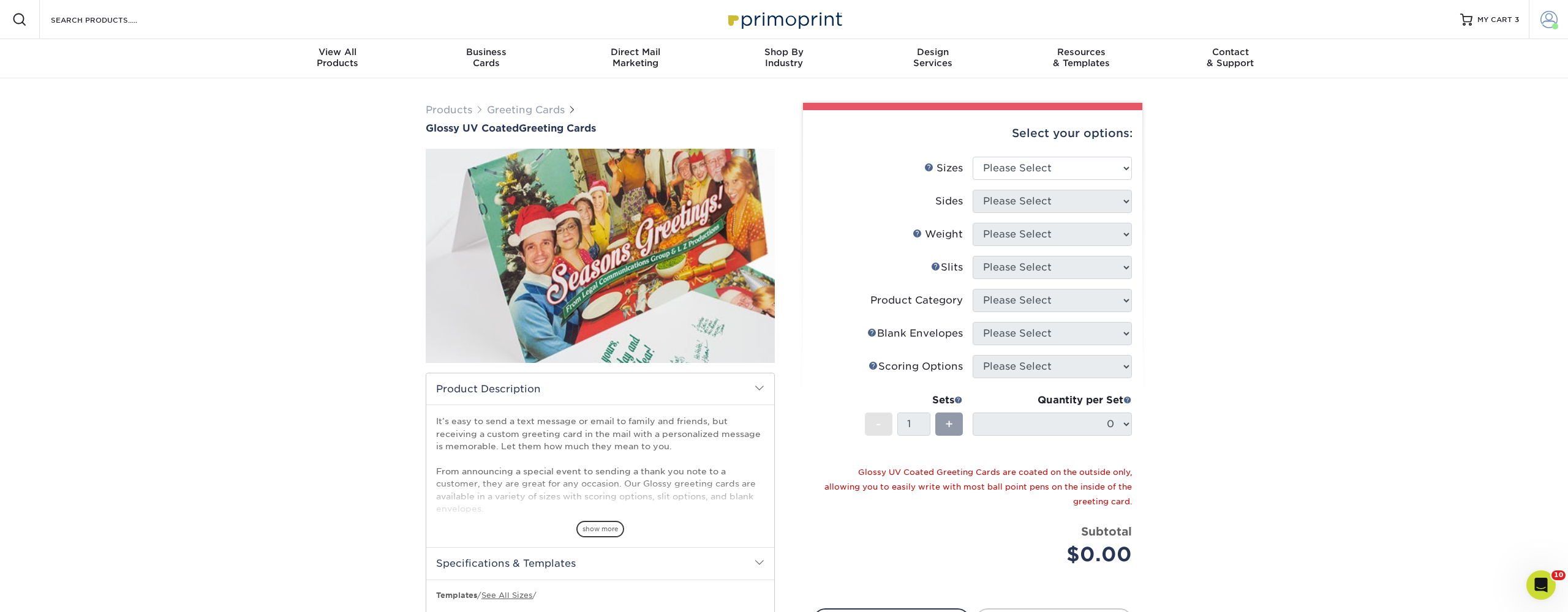
scroll to position [0, 0]
click at [1514, 19] on div "MY CART 3" at bounding box center [1498, 19] width 42 height 10
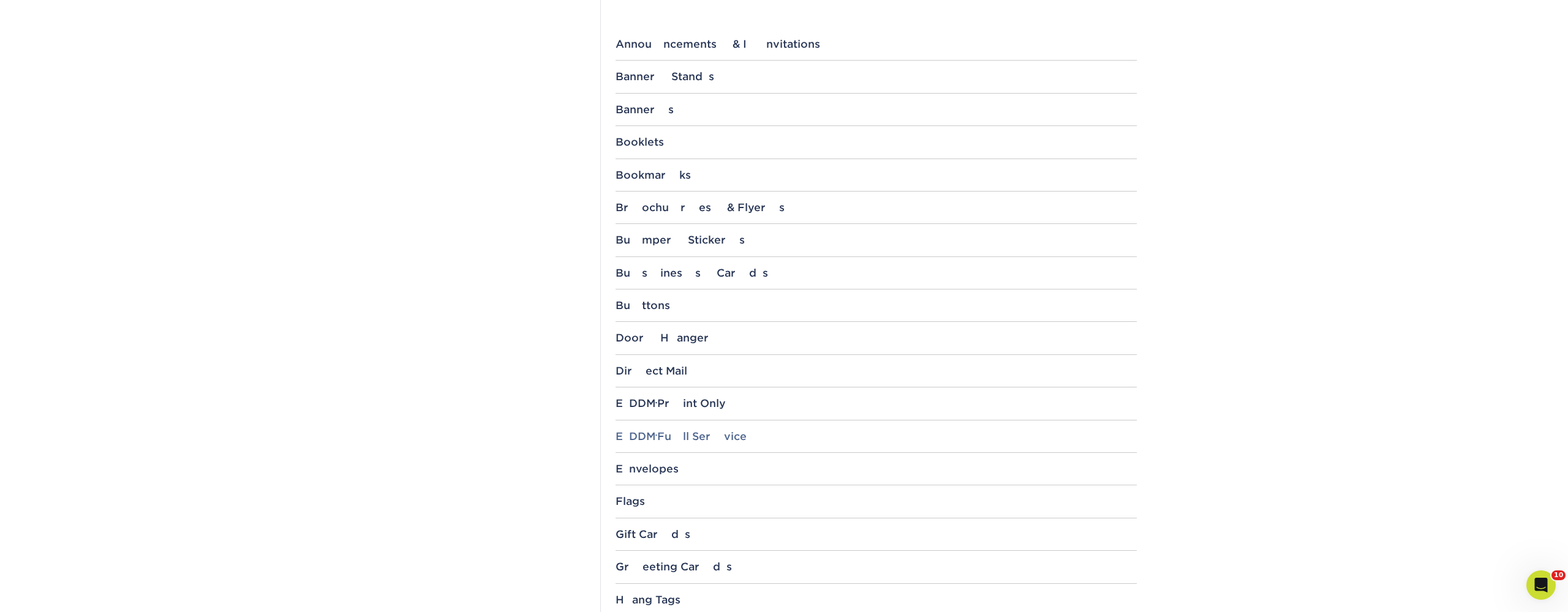
scroll to position [520, 0]
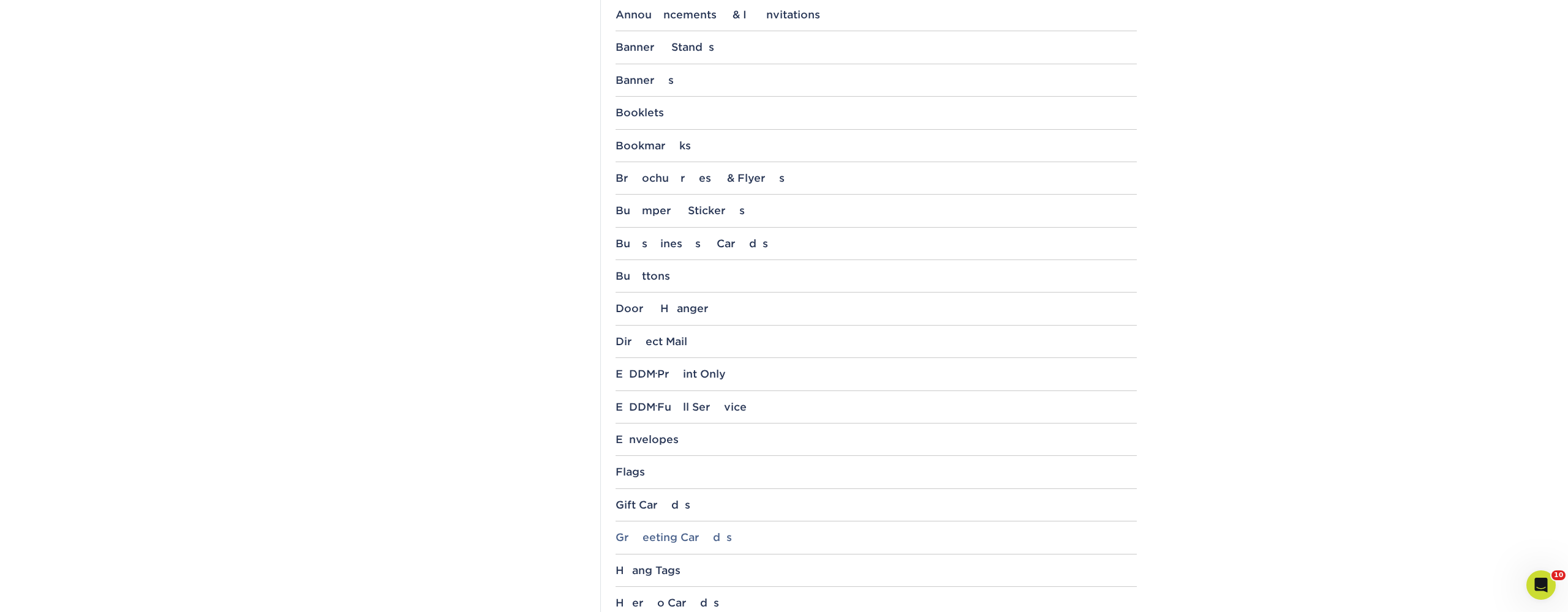
click at [663, 536] on div "Greeting Cards" at bounding box center [876, 537] width 521 height 12
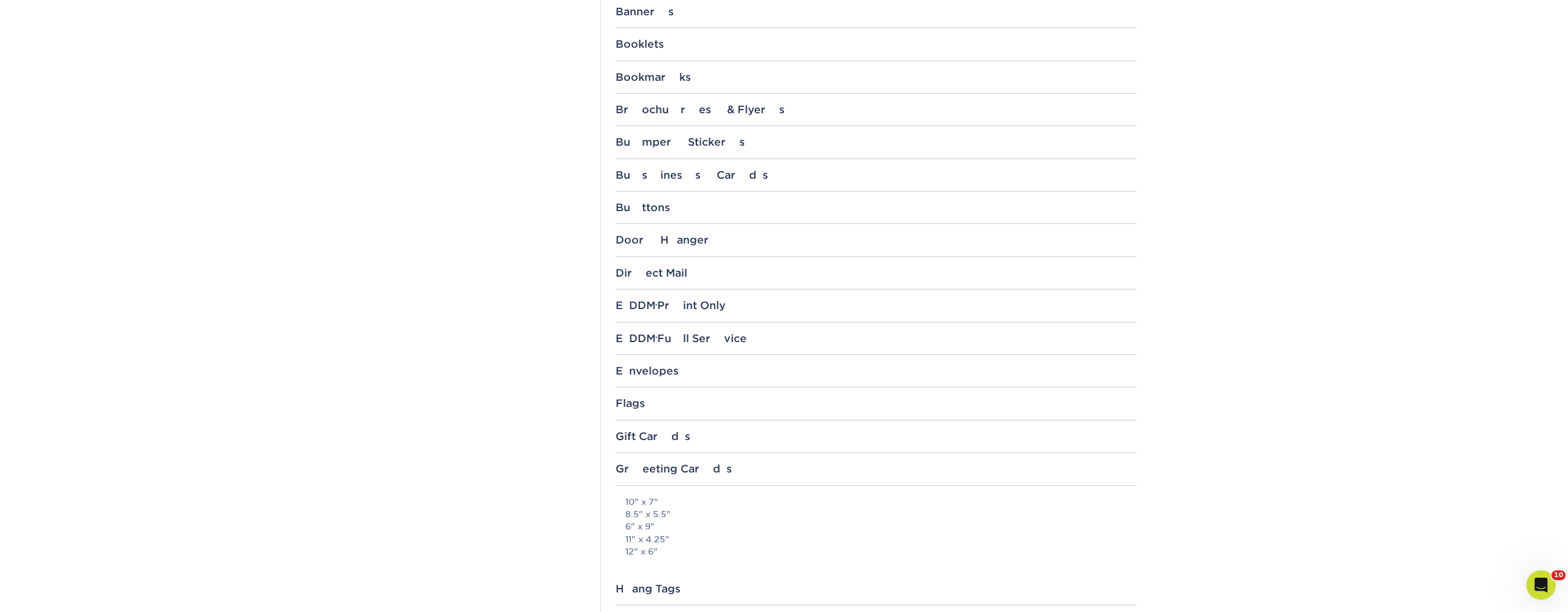
scroll to position [588, 0]
click at [654, 511] on link "8.5" x 5.5"" at bounding box center [648, 515] width 46 height 10
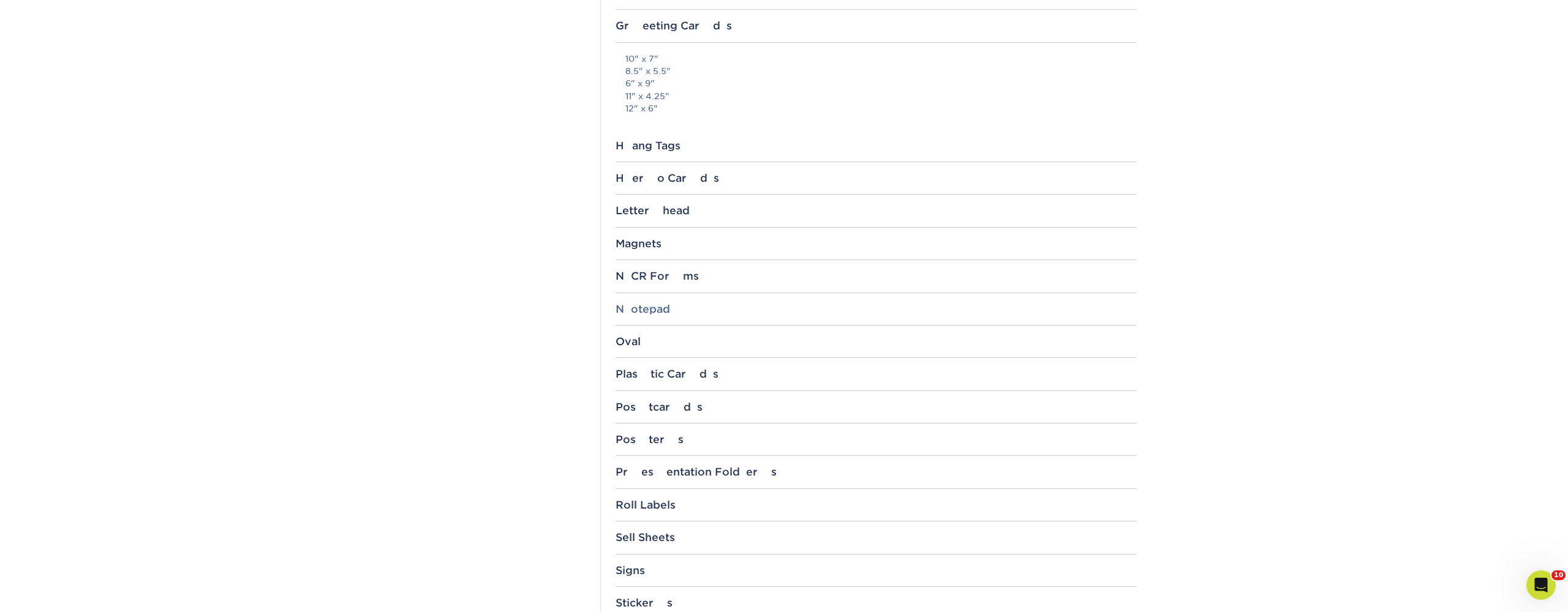
scroll to position [1032, 0]
click at [666, 400] on div "Postcards" at bounding box center [876, 406] width 521 height 12
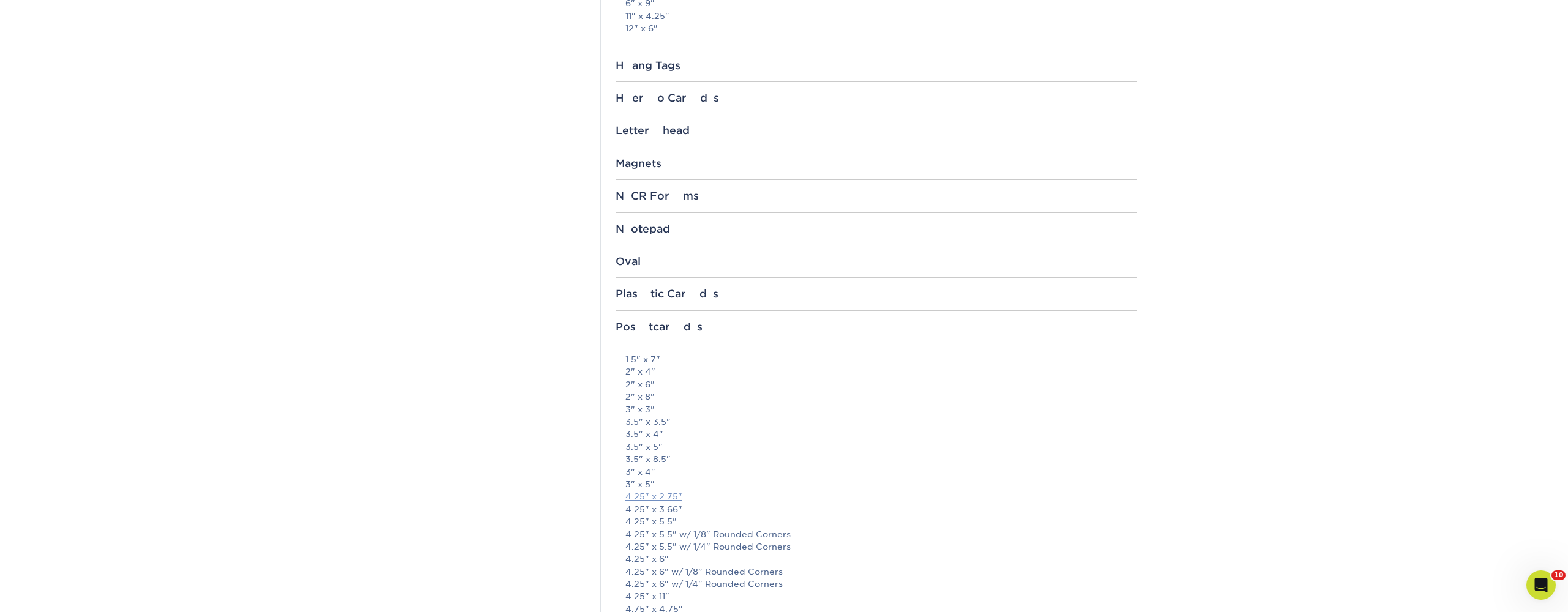
scroll to position [1119, 0]
click at [647, 510] on link "4.25" x 5.5"" at bounding box center [651, 515] width 51 height 10
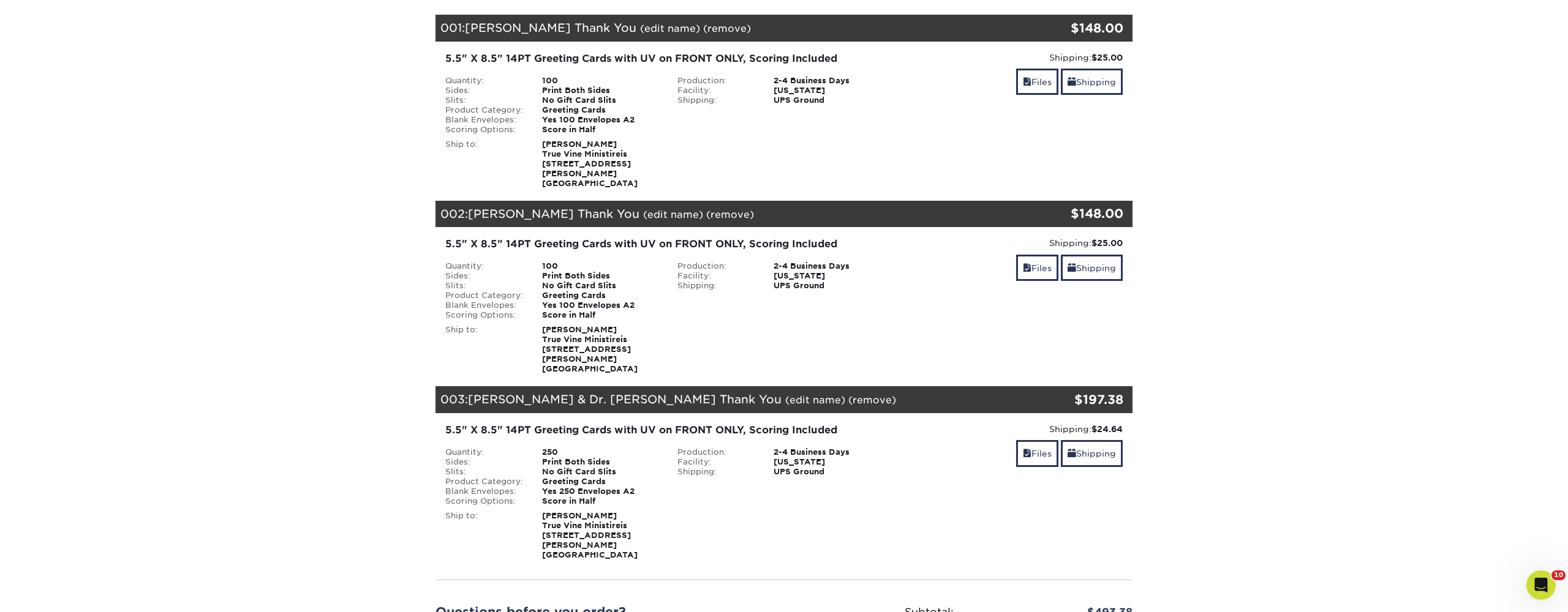
scroll to position [177, 0]
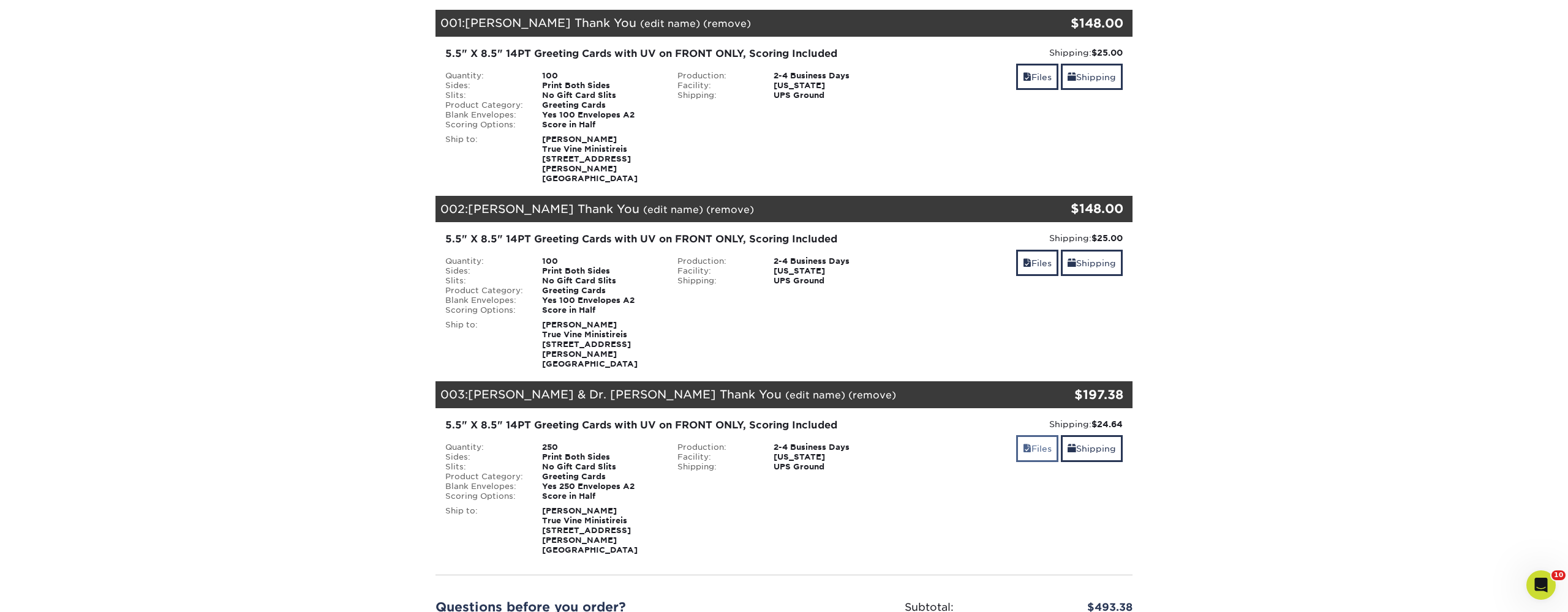
click at [1046, 435] on link "Files" at bounding box center [1037, 448] width 42 height 26
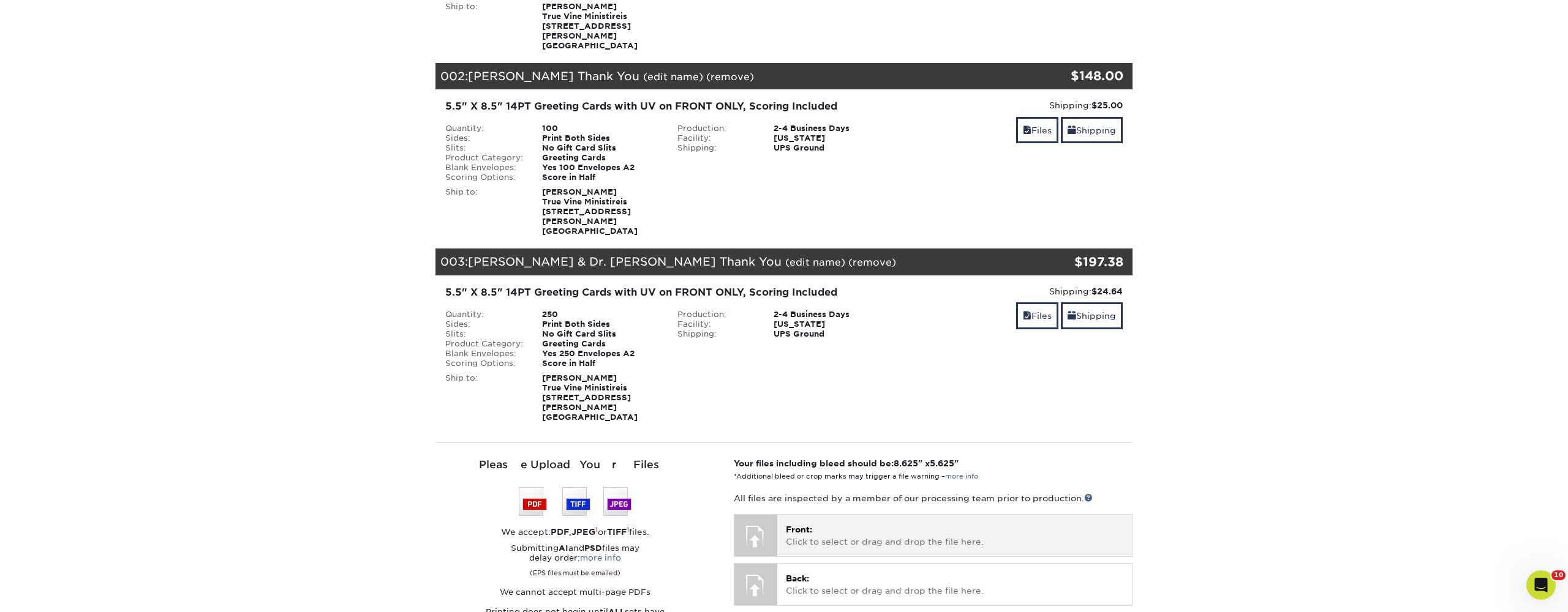
scroll to position [312, 0]
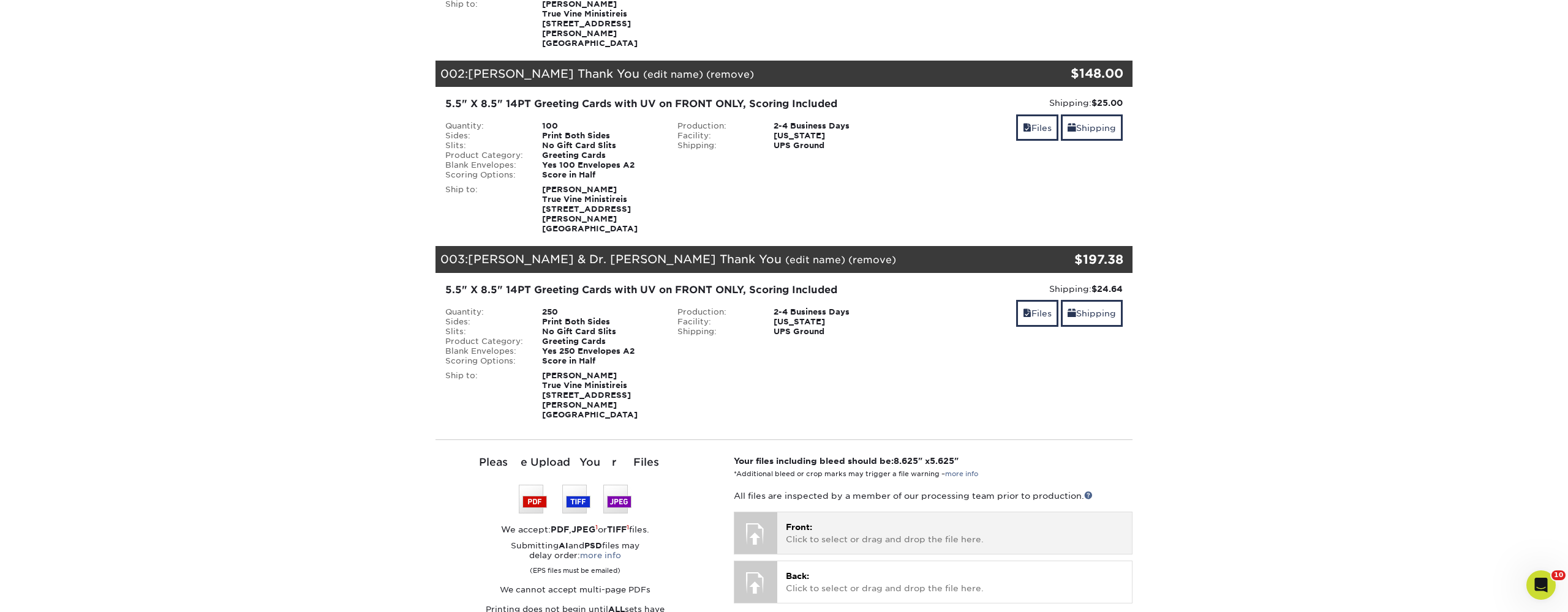
click at [832, 521] on p "Front: Click to select or drag and drop the file here." at bounding box center [955, 533] width 337 height 25
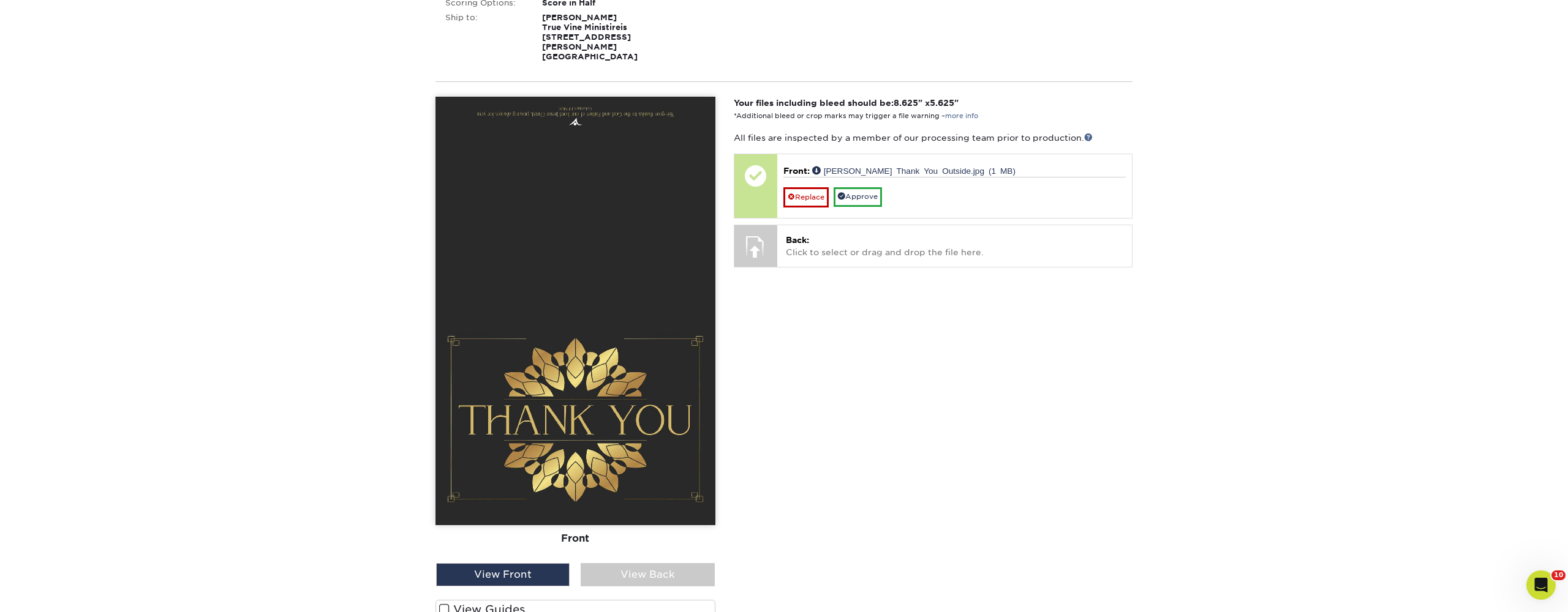
scroll to position [693, 0]
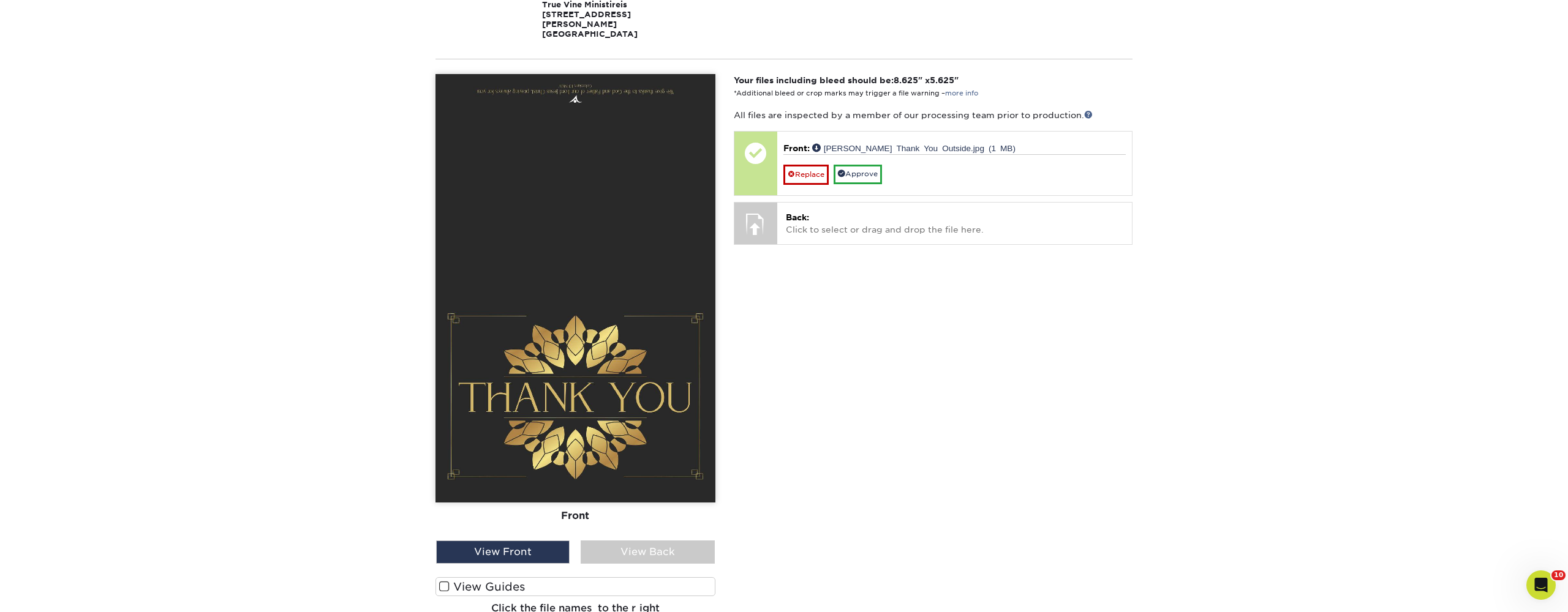
click at [517, 578] on label "View Guides" at bounding box center [576, 587] width 280 height 19
click at [0, 0] on input "View Guides" at bounding box center [0, 0] width 0 height 0
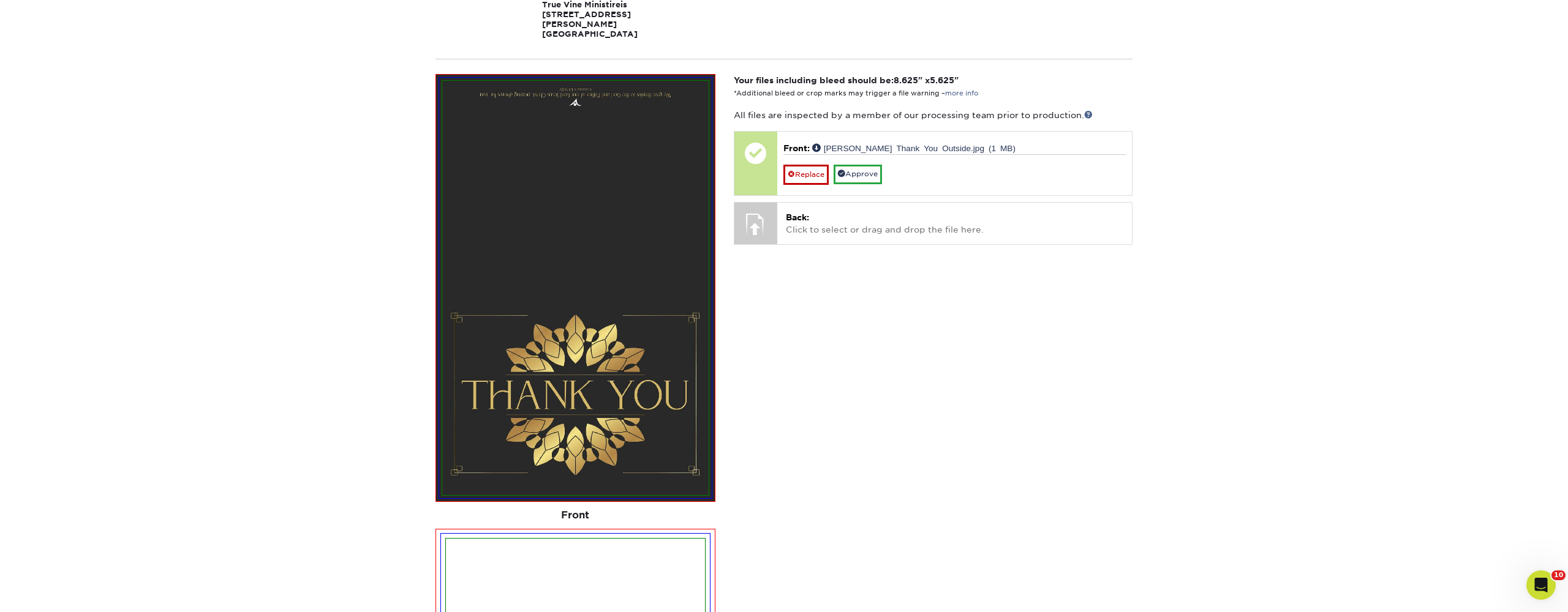
click at [517, 556] on img at bounding box center [576, 610] width 259 height 144
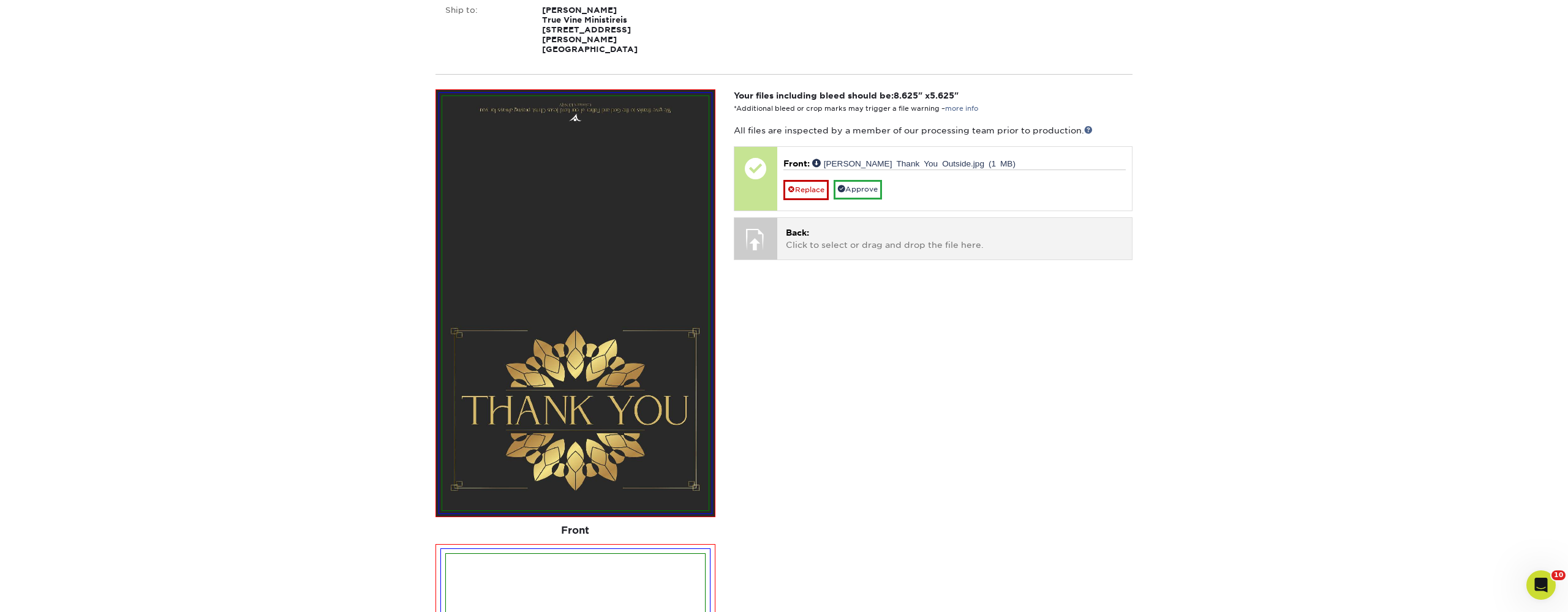
scroll to position [675, 0]
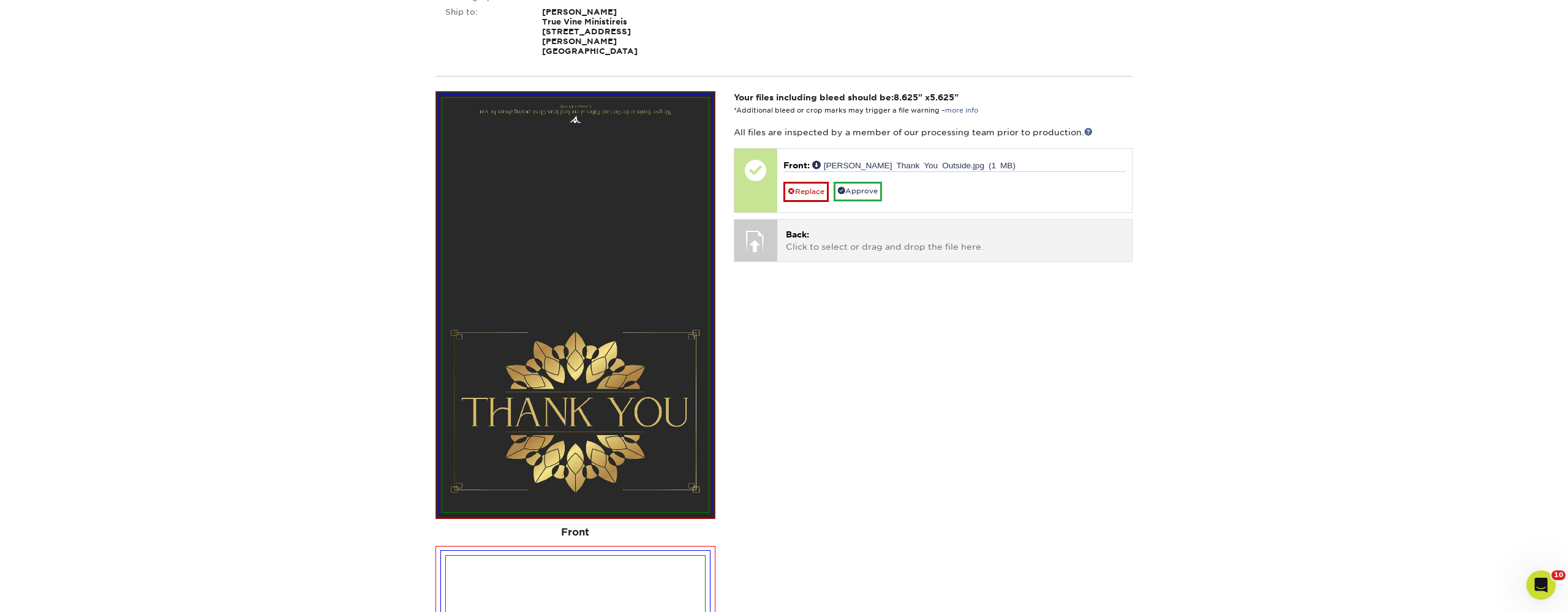
click at [895, 229] on p "Back: Click to select or drag and drop the file here." at bounding box center [955, 240] width 337 height 25
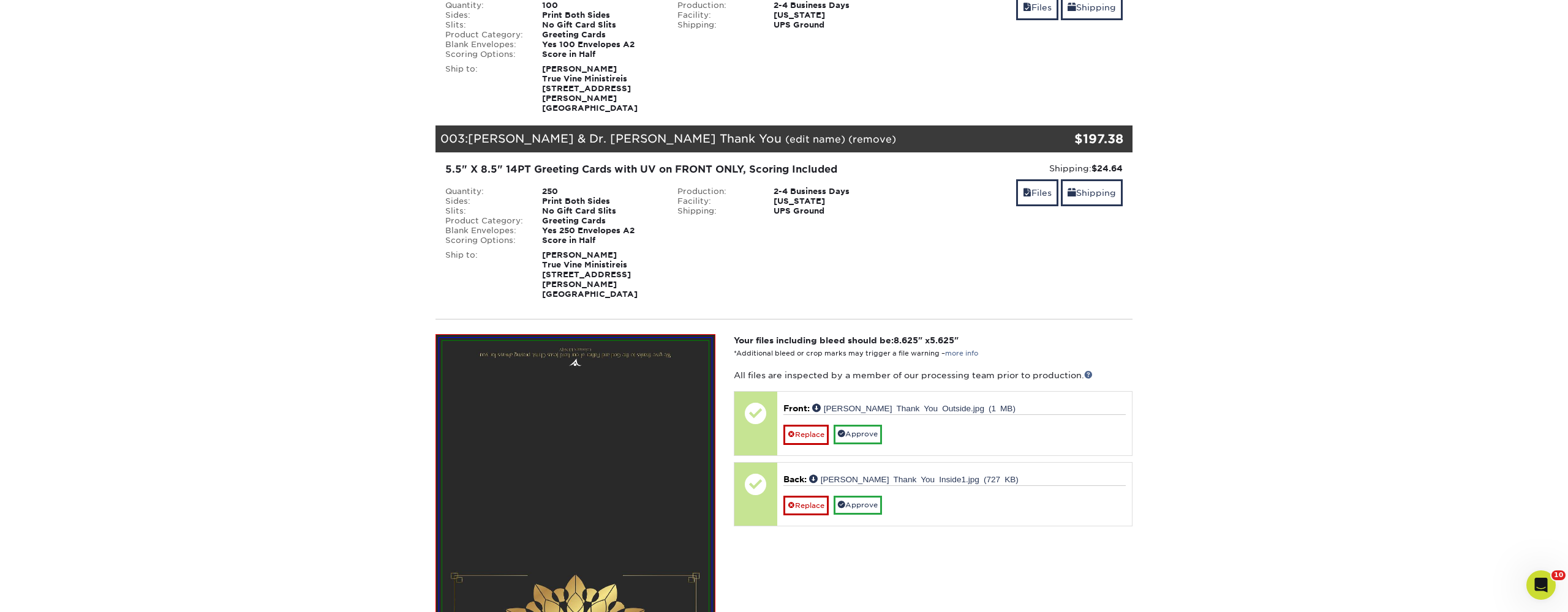
scroll to position [431, 0]
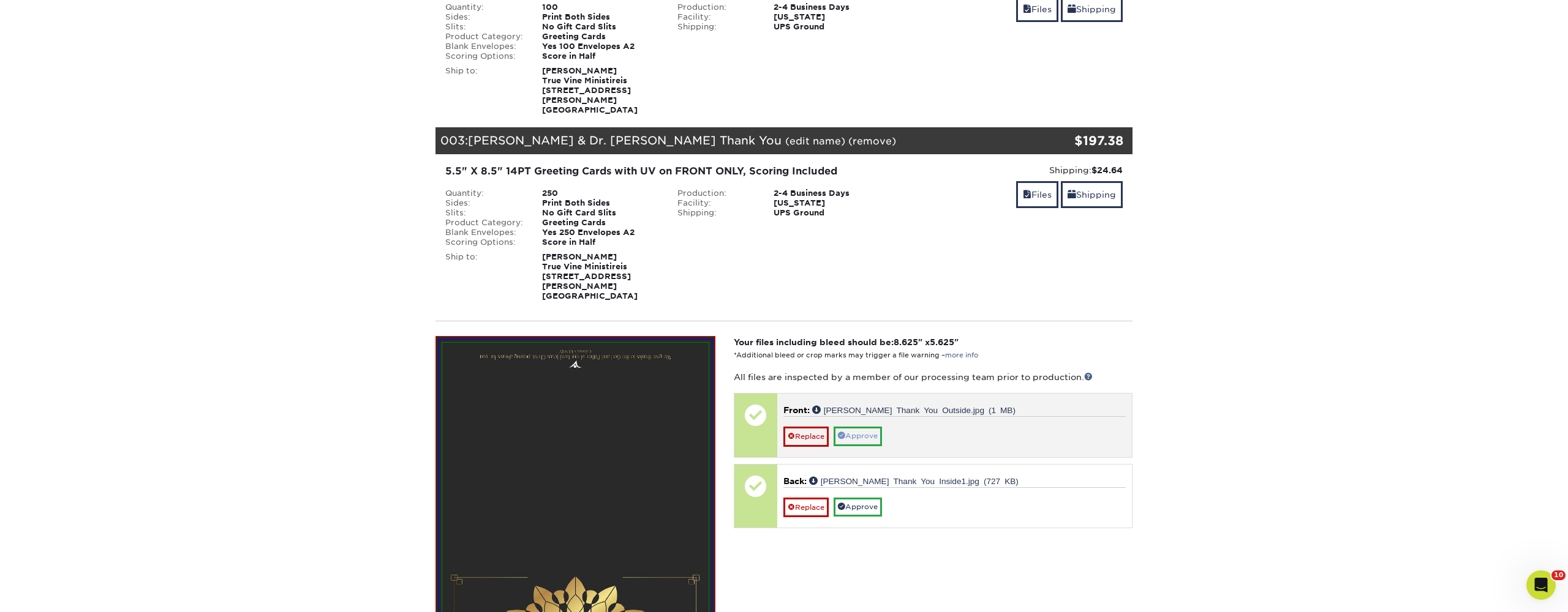
click at [869, 427] on link "Approve" at bounding box center [858, 436] width 49 height 19
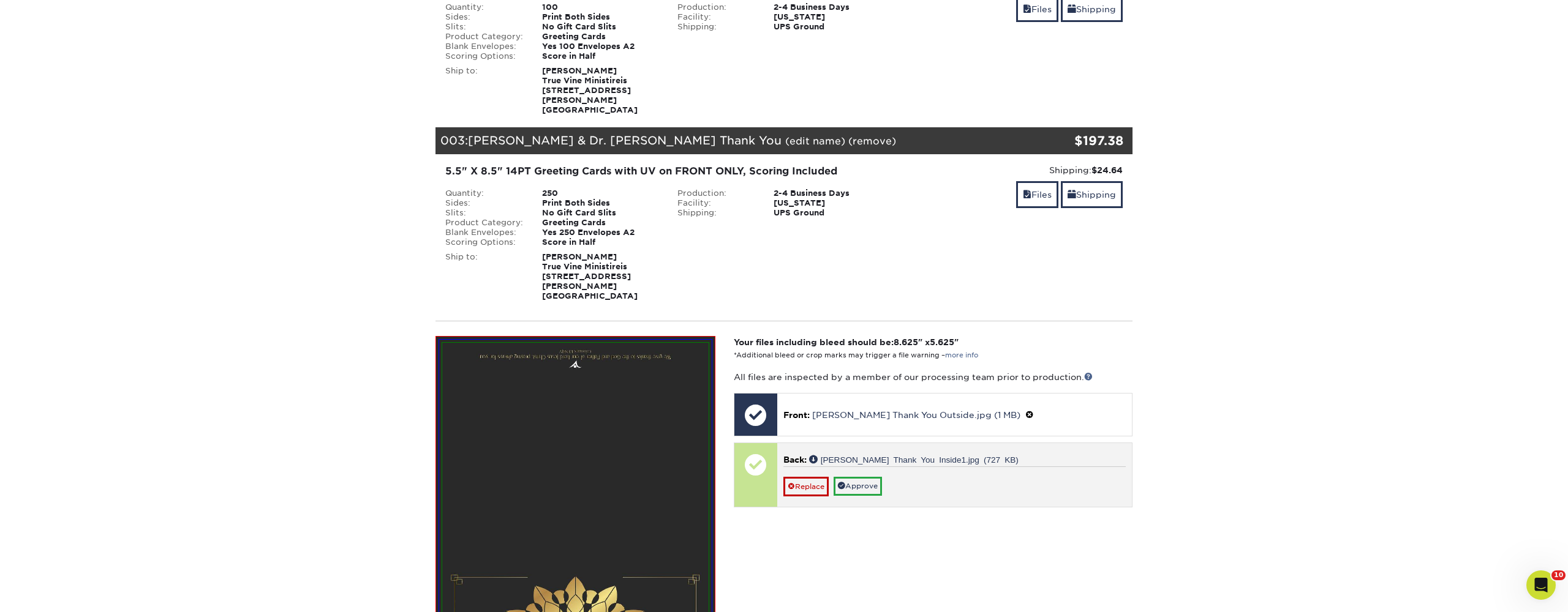
click at [871, 477] on link "Approve" at bounding box center [858, 487] width 49 height 19
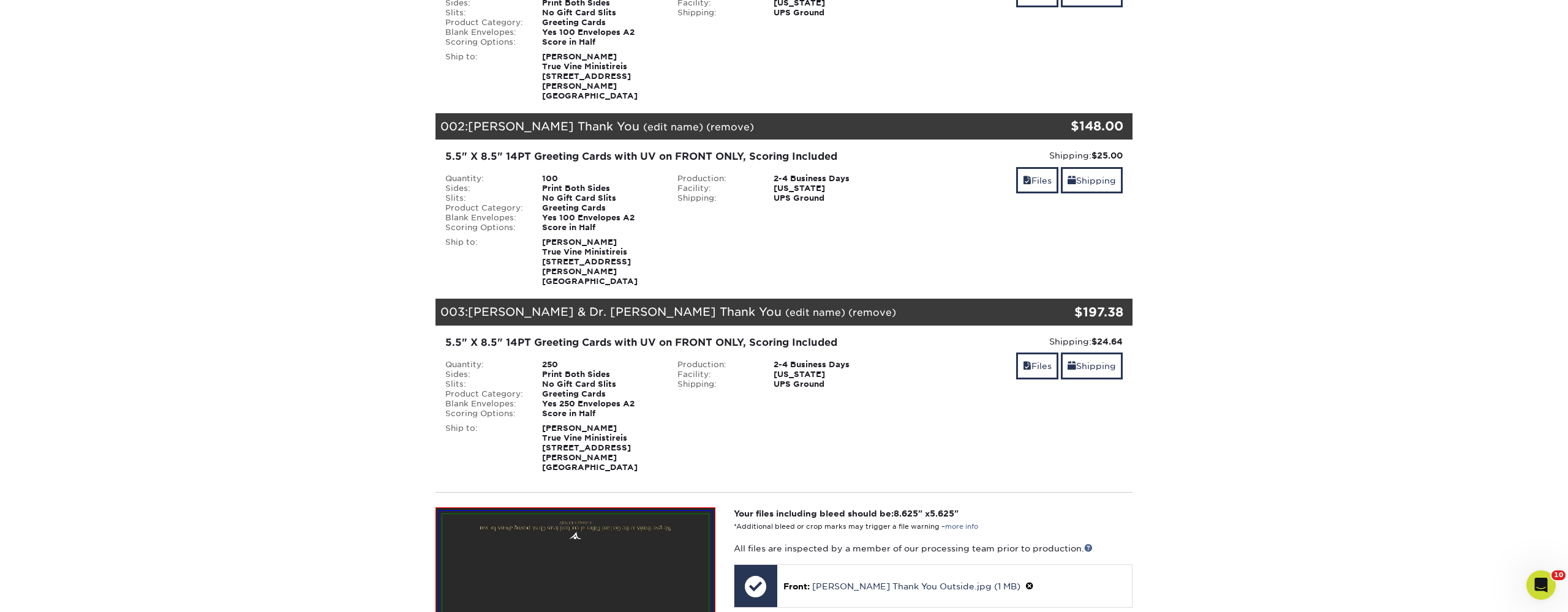
scroll to position [256, 0]
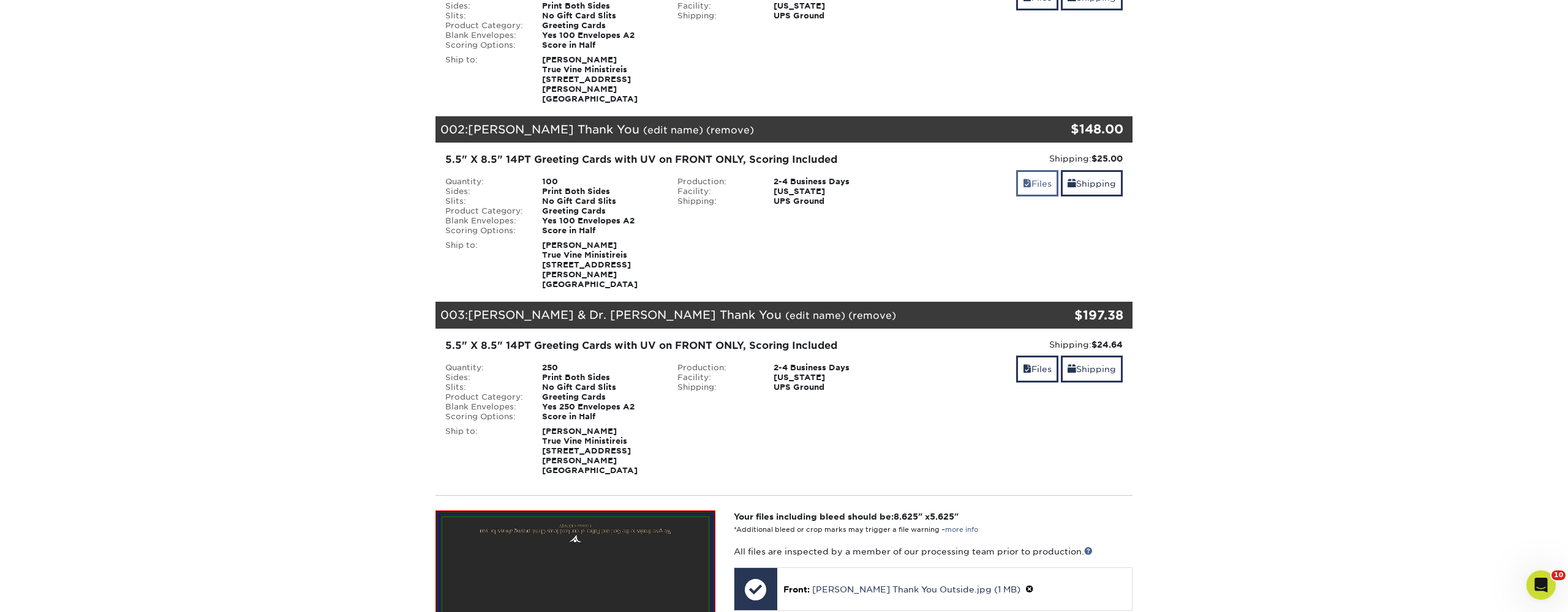
click at [1028, 174] on link "Files" at bounding box center [1037, 183] width 42 height 26
